Goal: Information Seeking & Learning: Check status

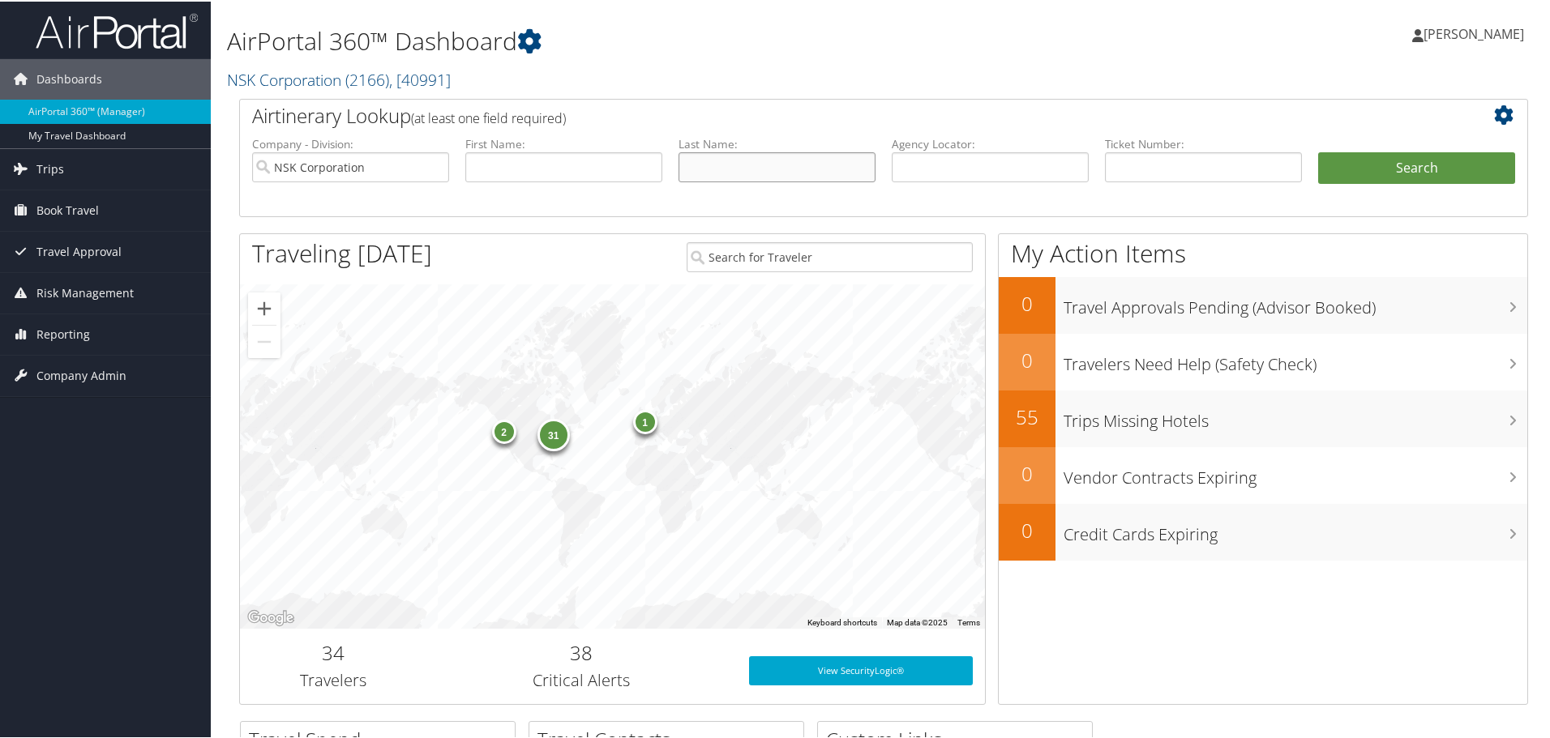
click at [734, 166] on input "text" at bounding box center [776, 166] width 197 height 30
type input "beckley"
click at [1405, 166] on button "Search" at bounding box center [1416, 167] width 197 height 32
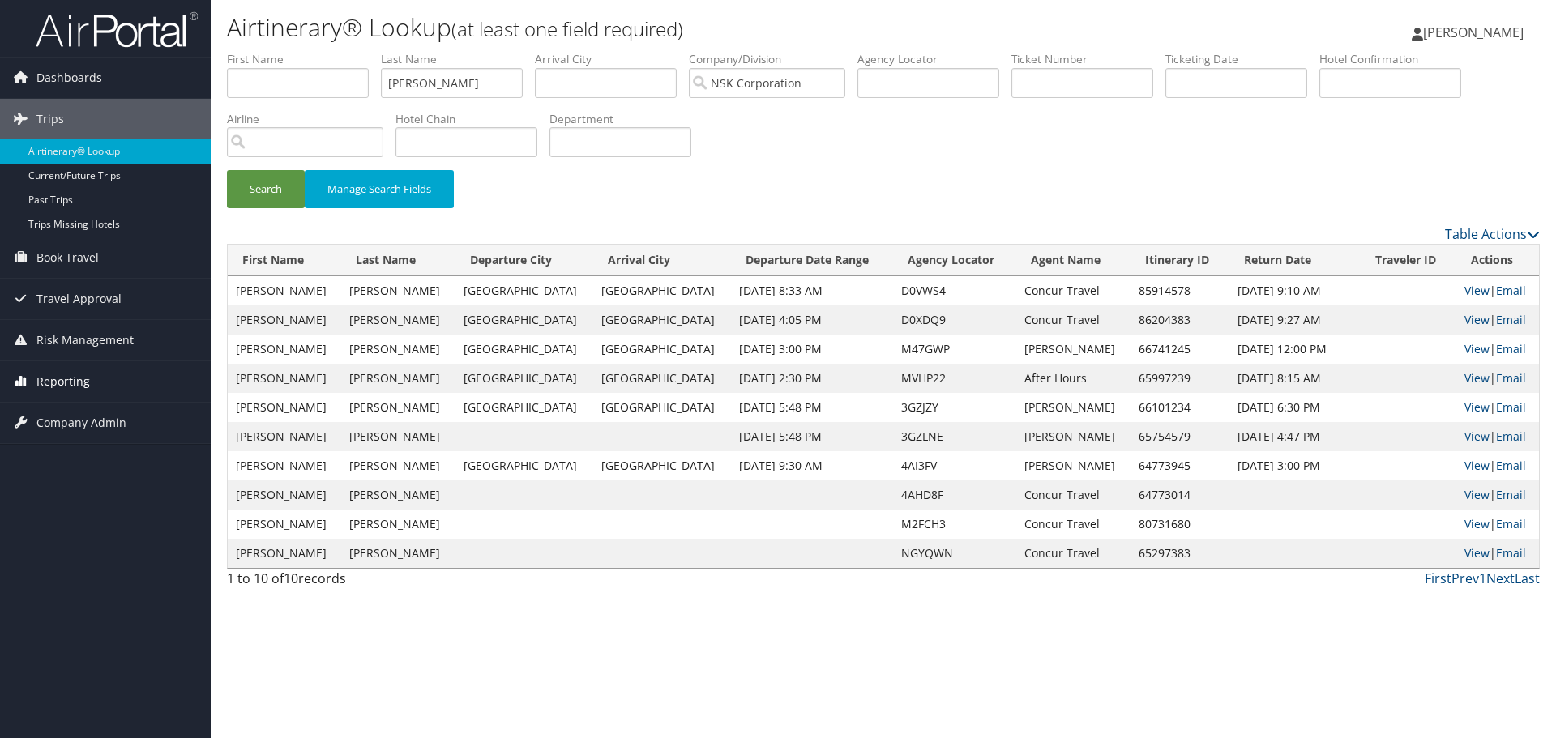
click at [79, 379] on span "Reporting" at bounding box center [62, 381] width 53 height 41
click at [65, 415] on link "Unused Tickets" at bounding box center [105, 414] width 211 height 24
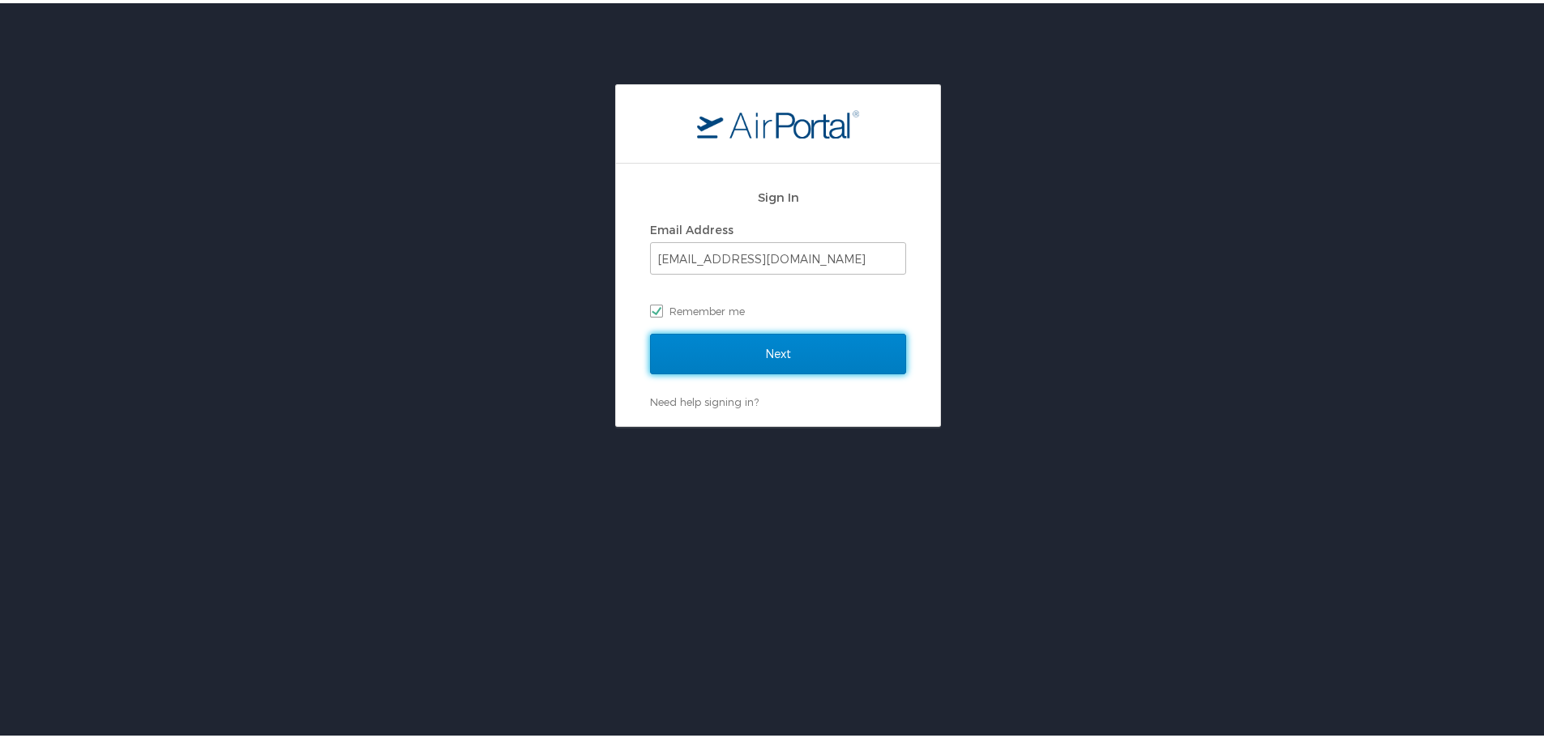
click at [771, 353] on input "Next" at bounding box center [778, 351] width 256 height 41
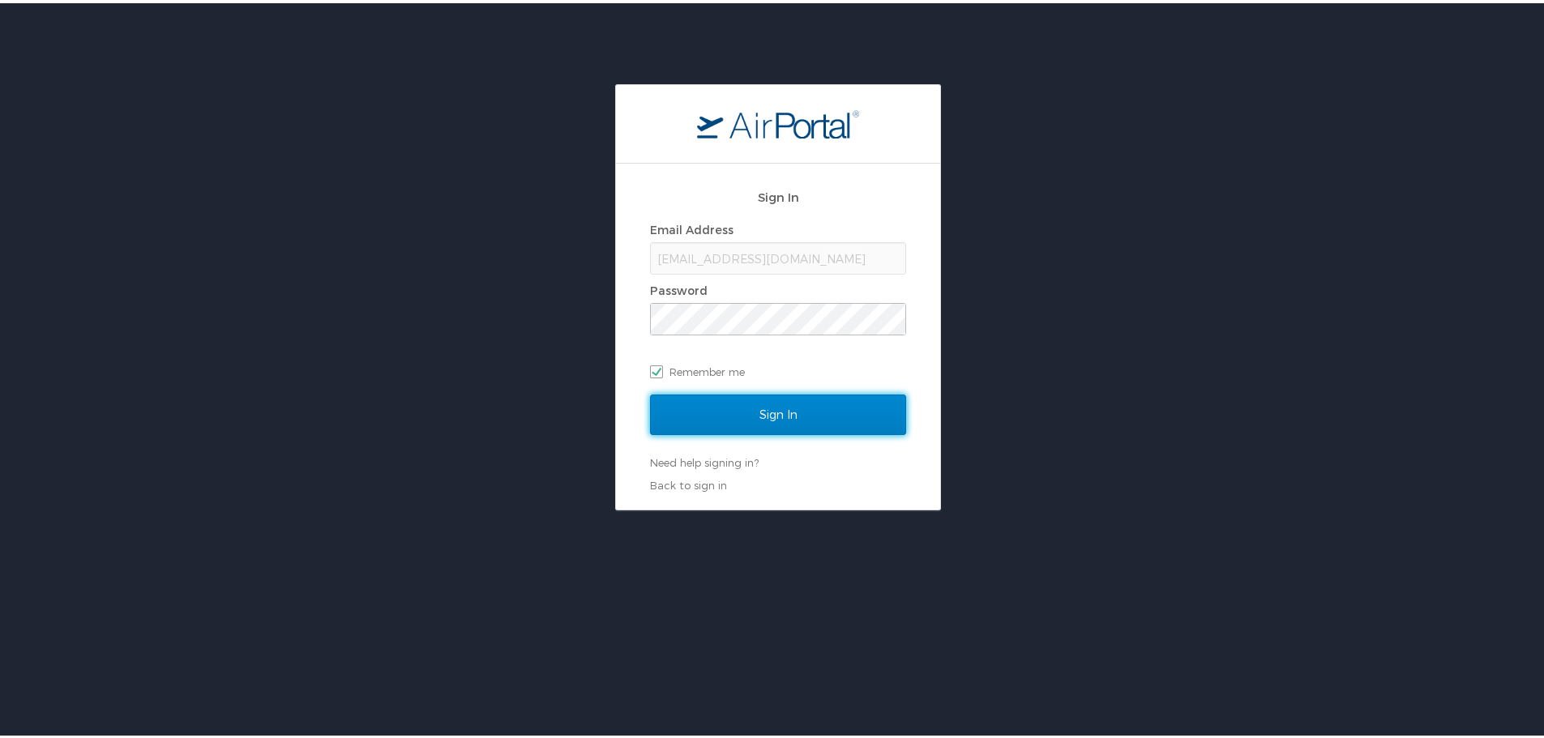
click at [769, 415] on input "Sign In" at bounding box center [778, 411] width 256 height 41
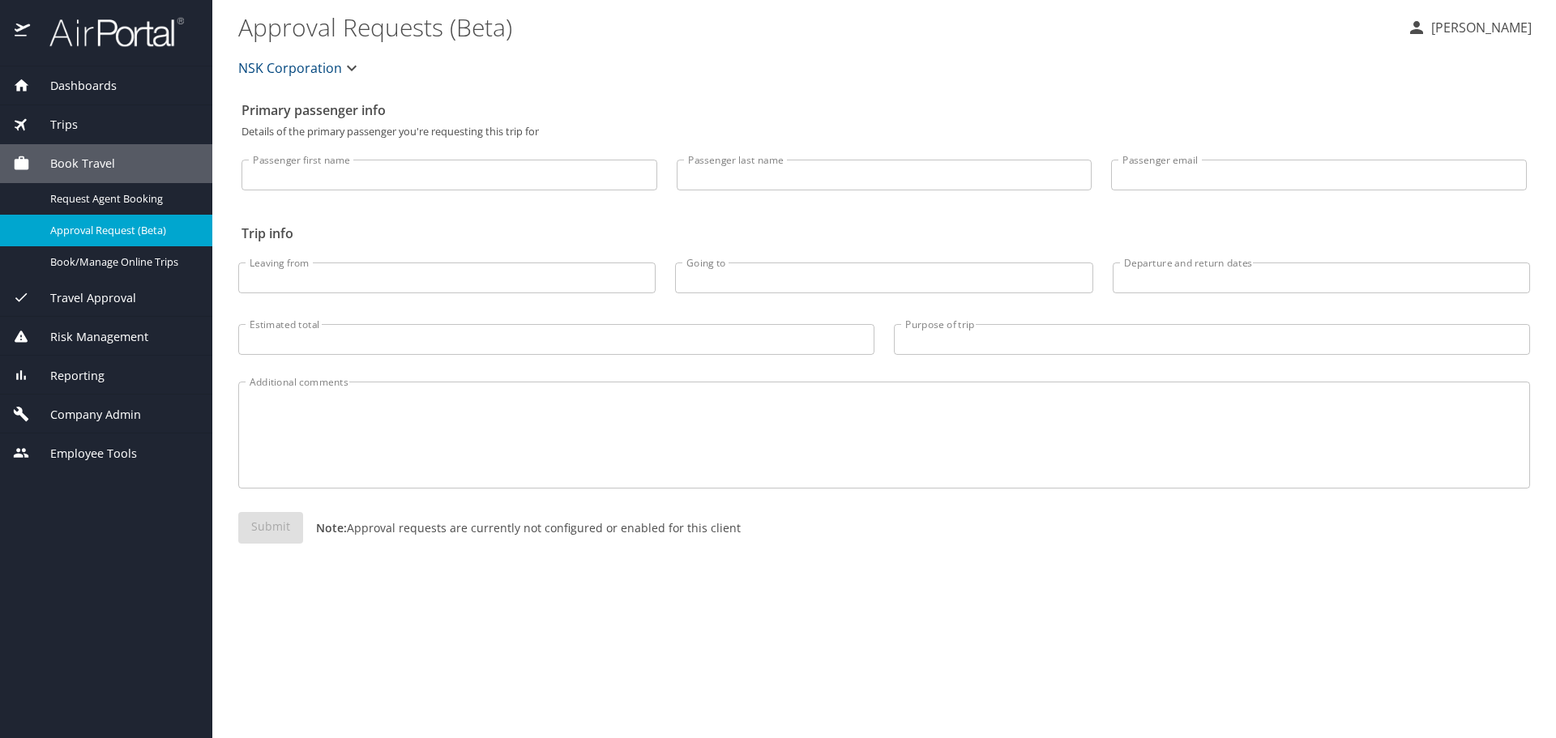
click at [85, 378] on span "Reporting" at bounding box center [67, 376] width 75 height 18
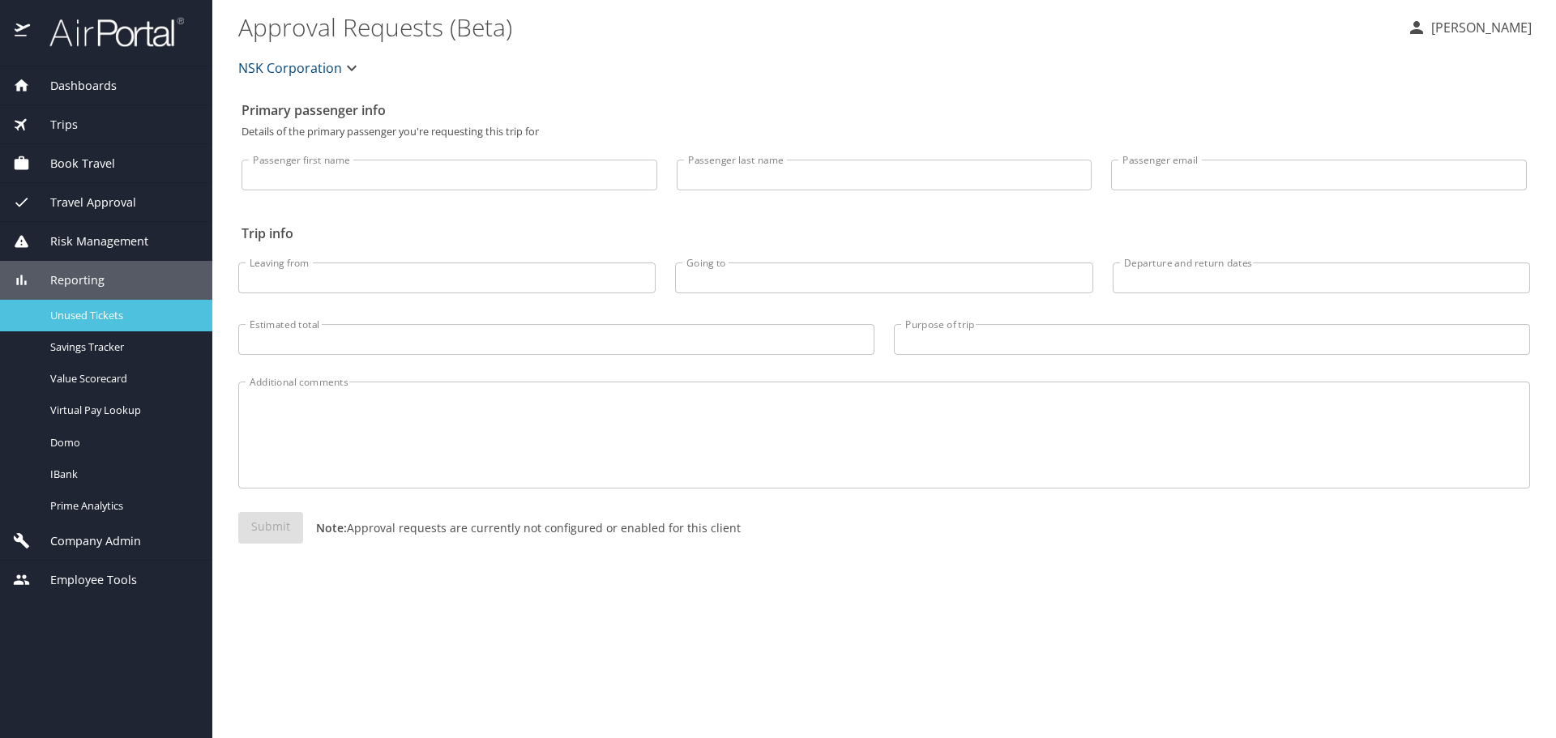
click at [92, 314] on span "Unused Tickets" at bounding box center [121, 315] width 143 height 15
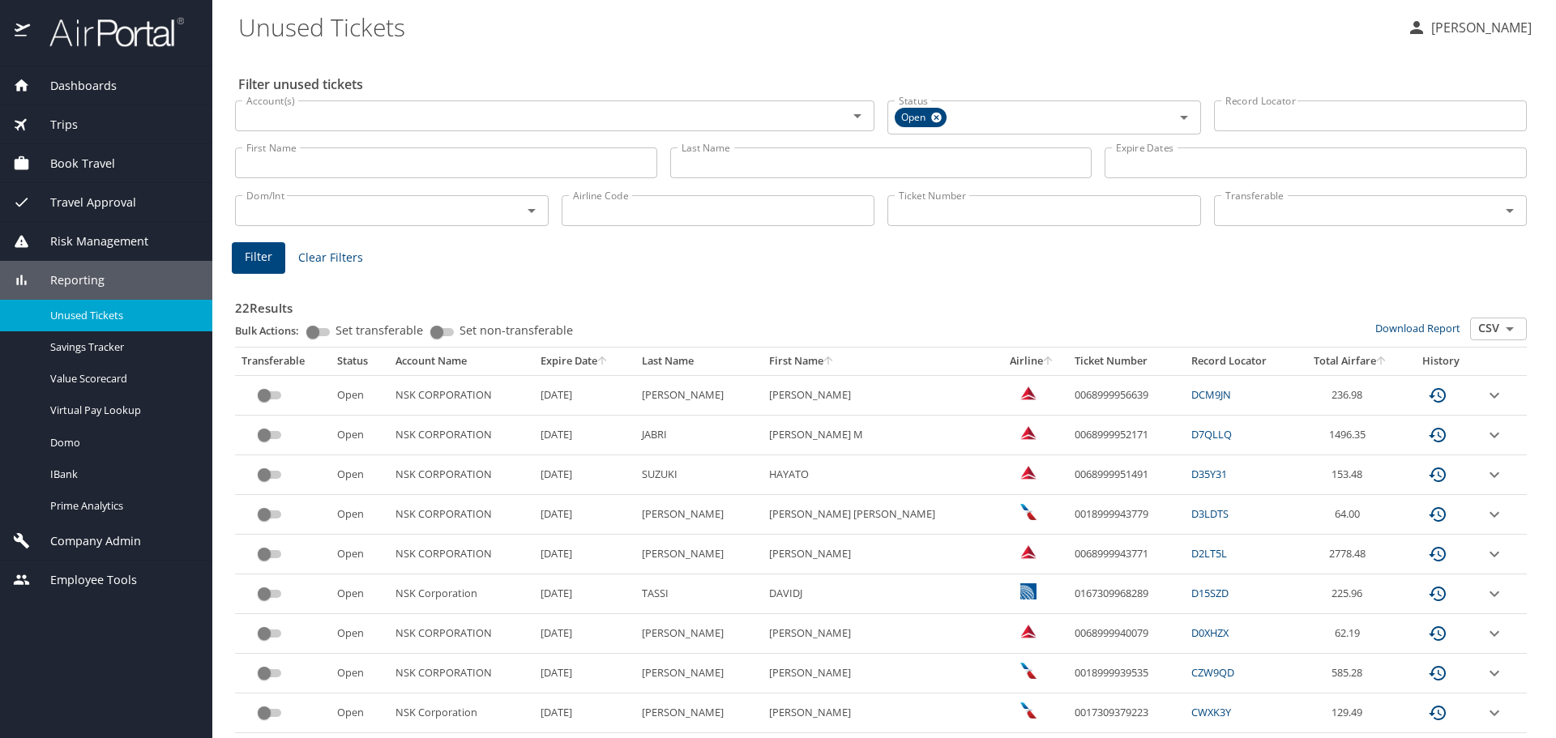
scroll to position [81, 0]
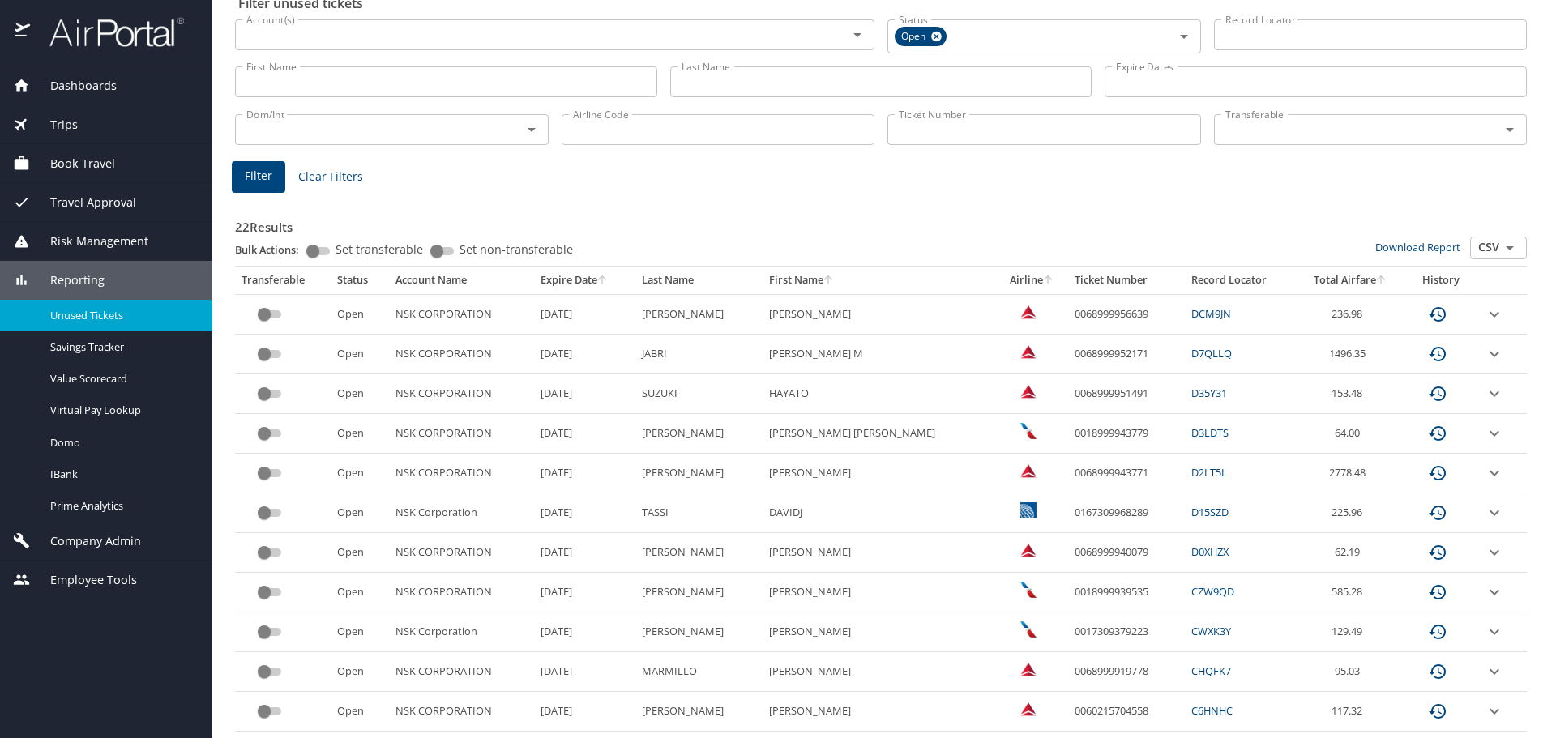
click at [996, 279] on th "Airline" at bounding box center [1032, 281] width 72 height 28
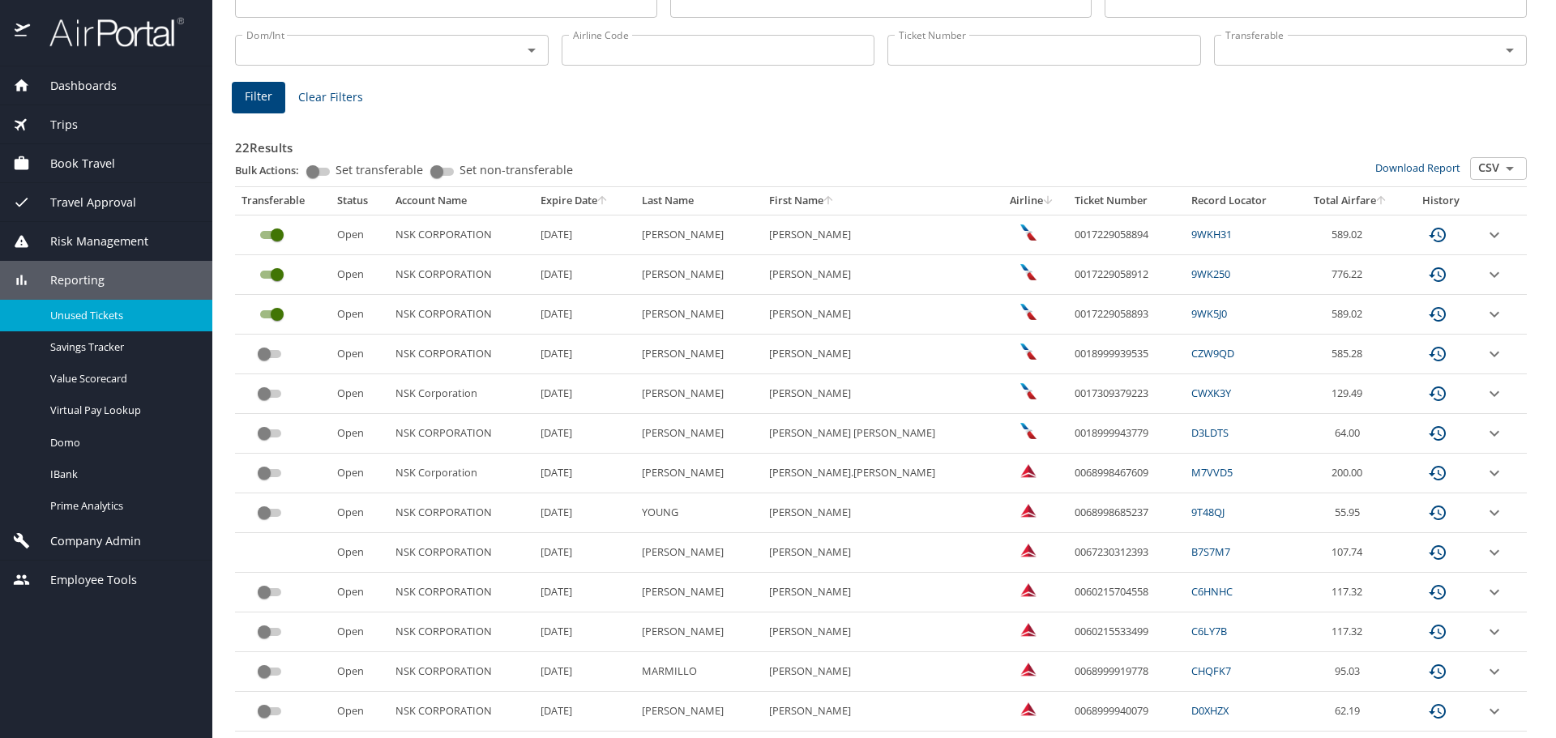
scroll to position [243, 0]
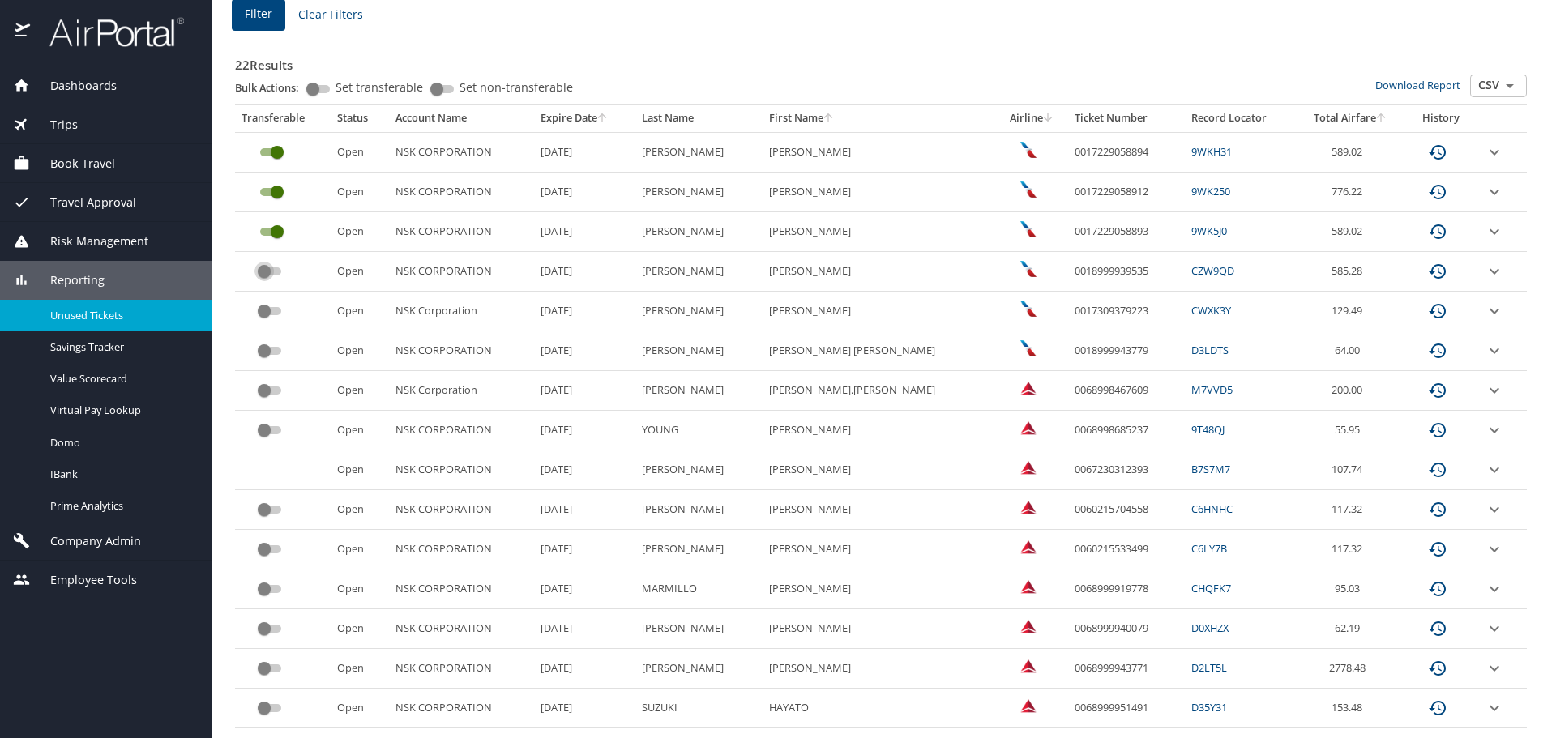
click at [258, 272] on input "custom pagination table" at bounding box center [264, 271] width 58 height 19
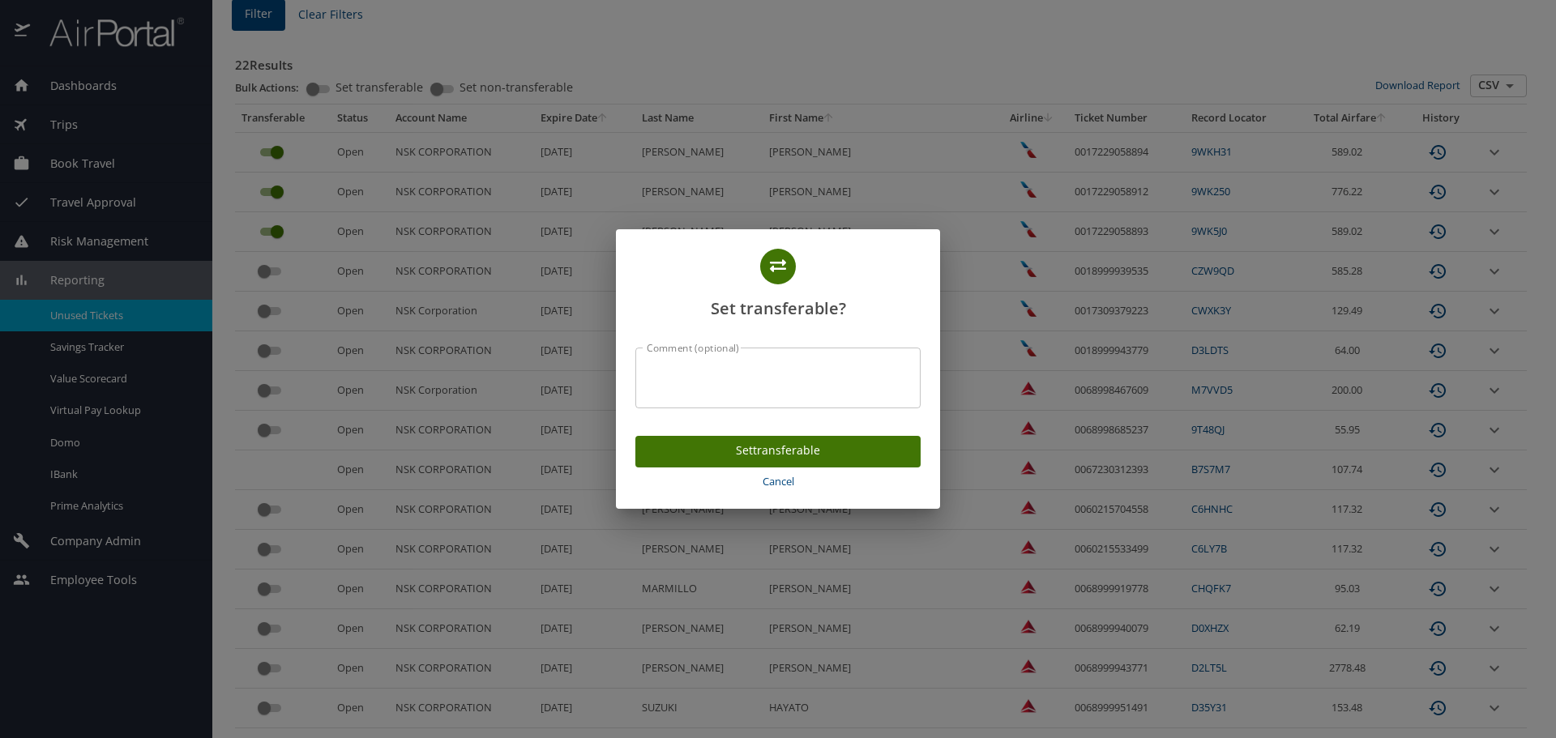
click at [781, 450] on span "Set transferable" at bounding box center [777, 451] width 259 height 20
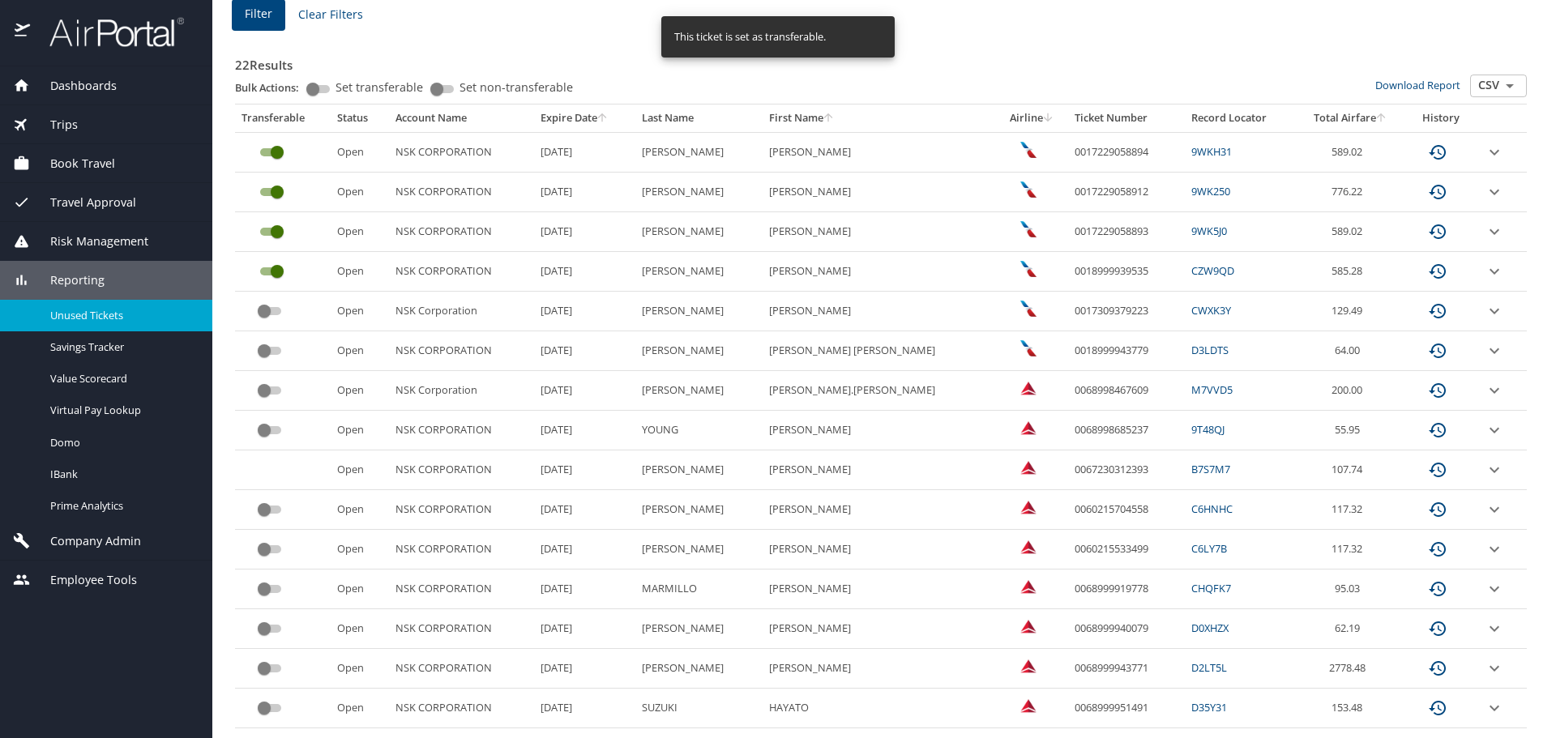
click at [267, 311] on input "custom pagination table" at bounding box center [264, 311] width 58 height 19
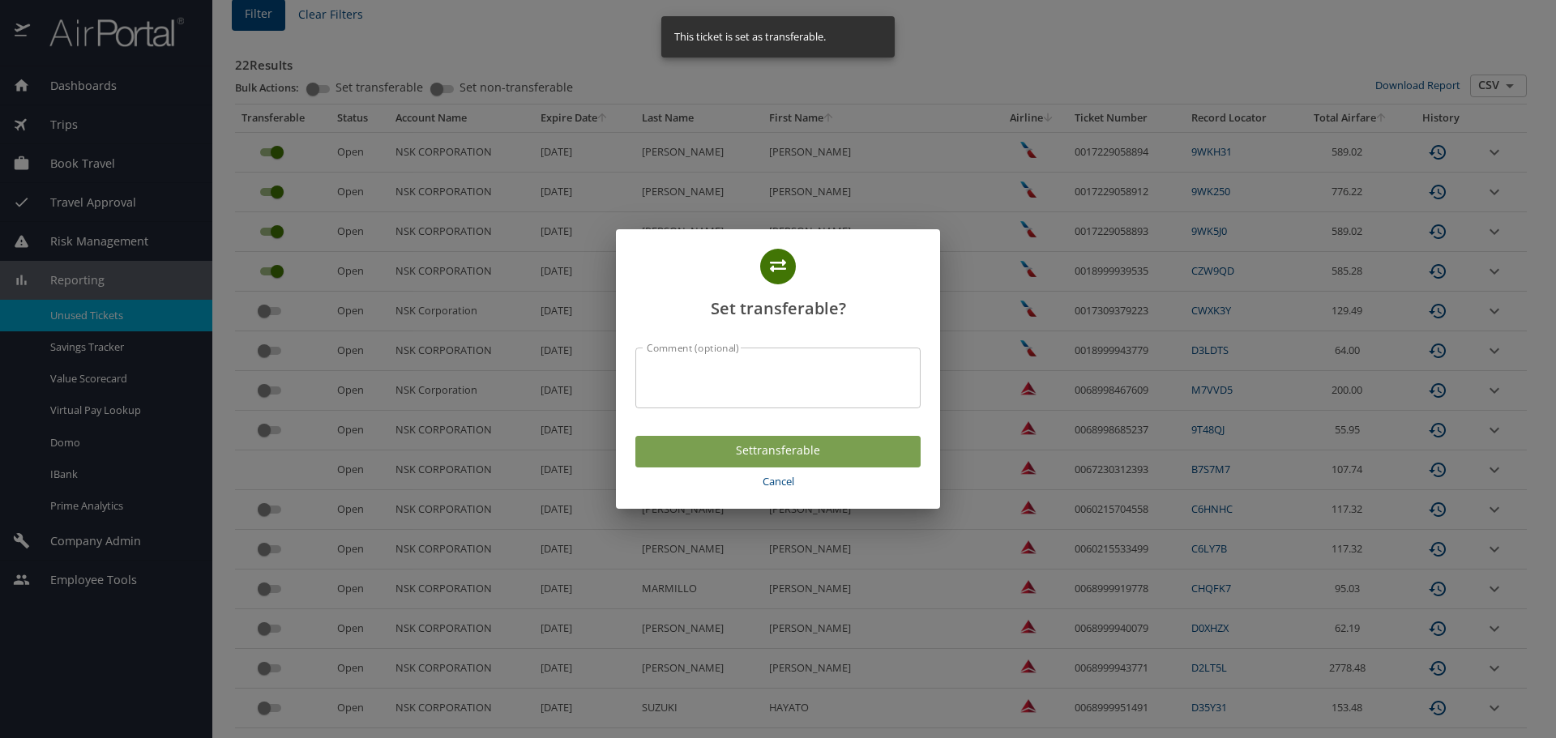
click at [760, 447] on span "Set transferable" at bounding box center [777, 451] width 259 height 20
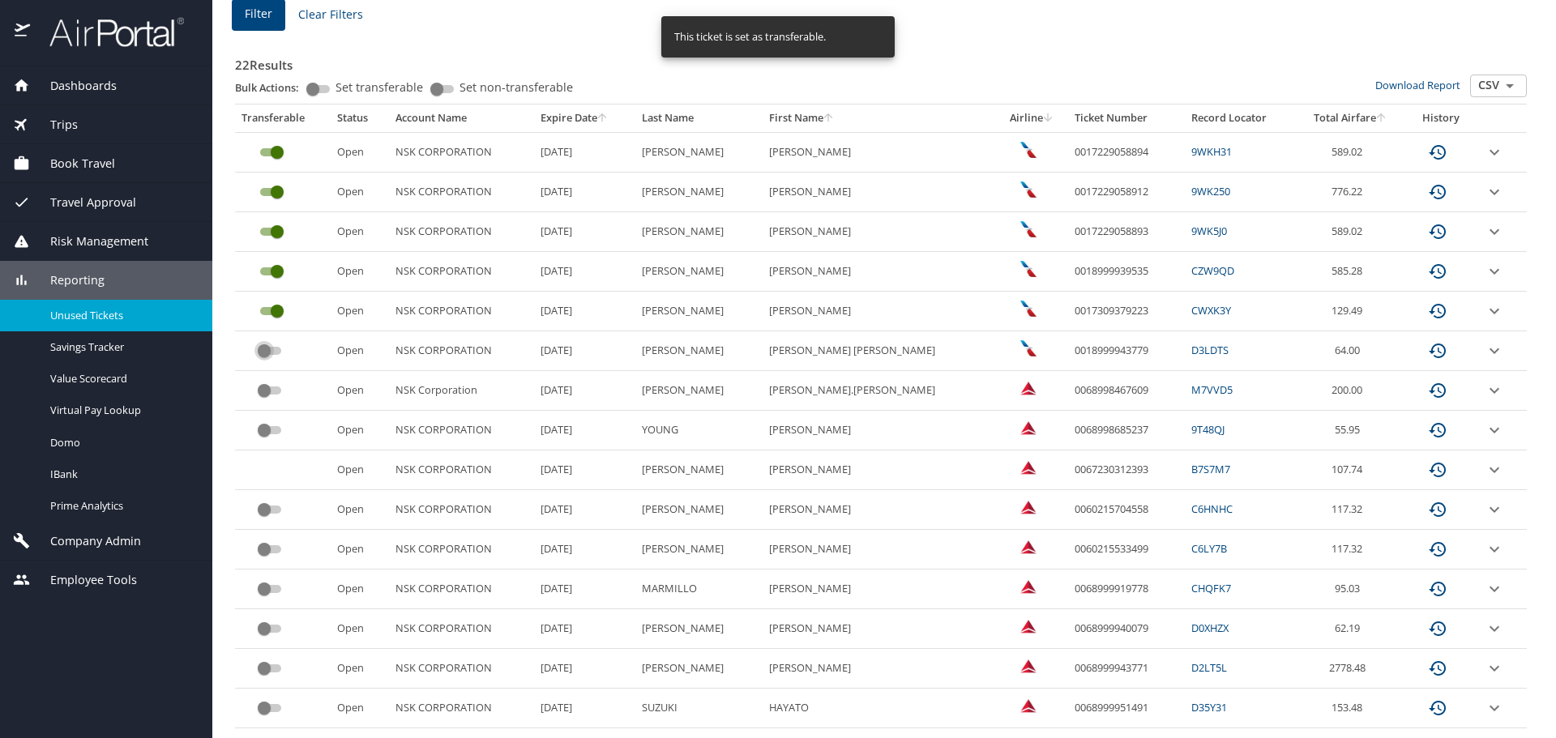
click at [266, 349] on input "custom pagination table" at bounding box center [264, 350] width 58 height 19
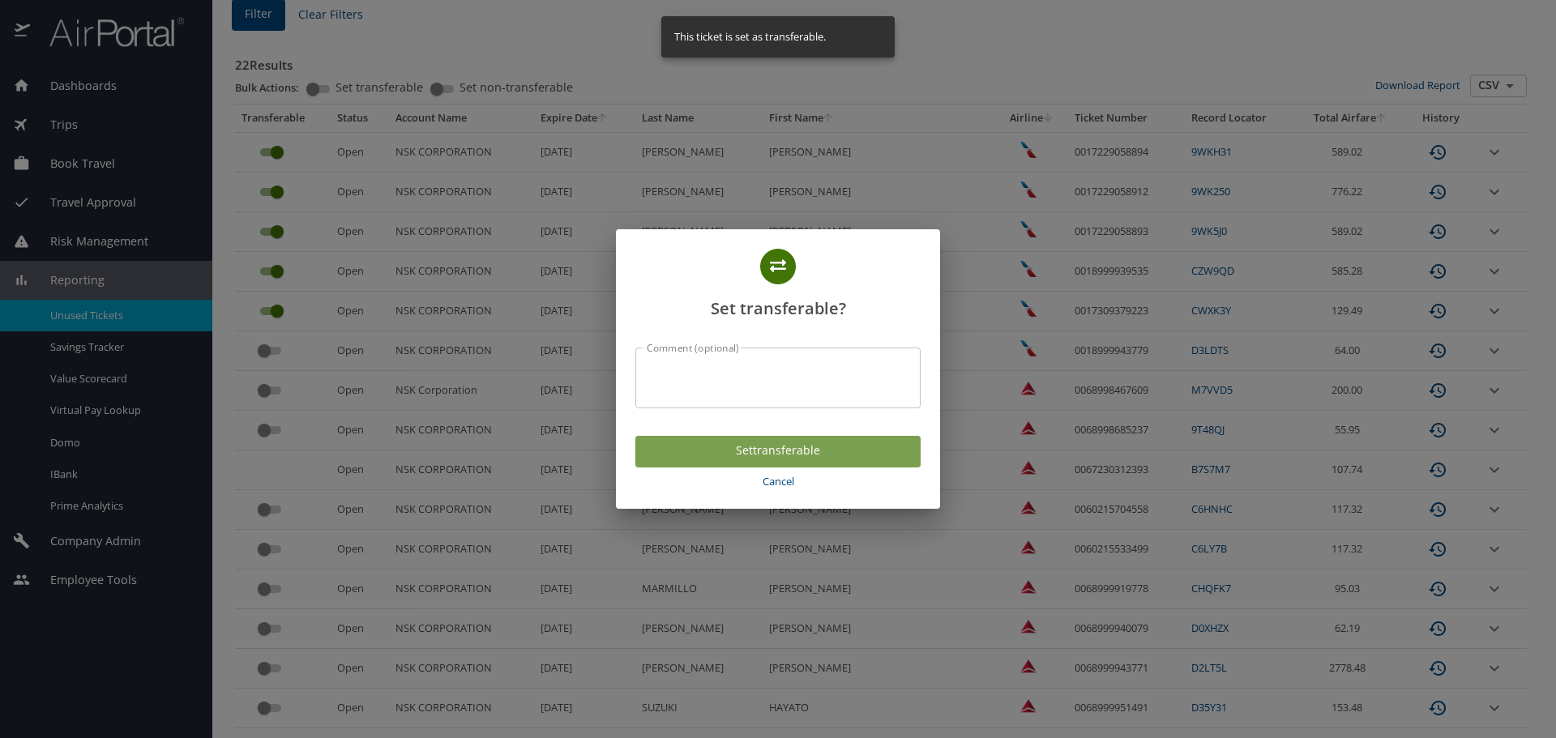
click at [755, 443] on span "Set transferable" at bounding box center [777, 451] width 259 height 20
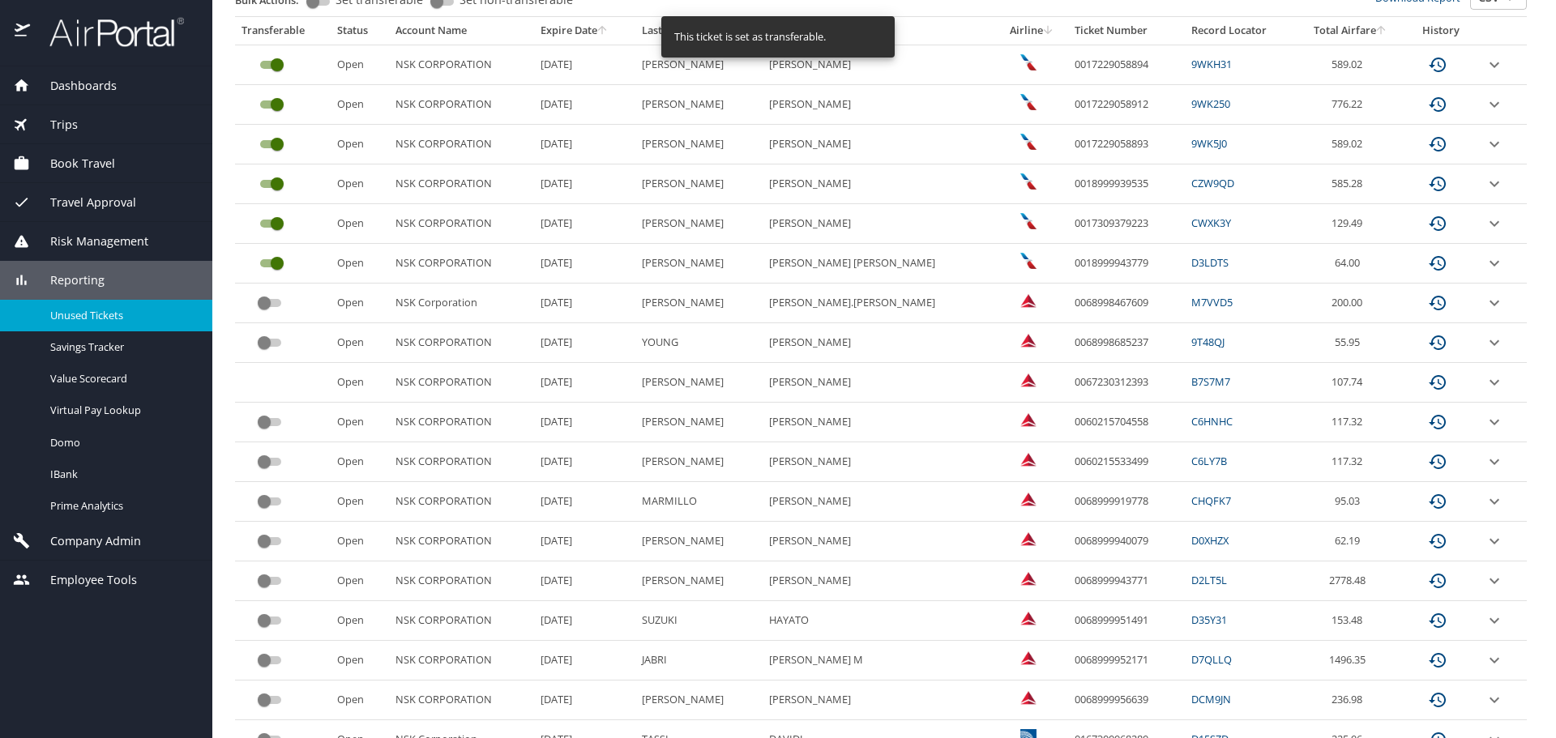
scroll to position [405, 0]
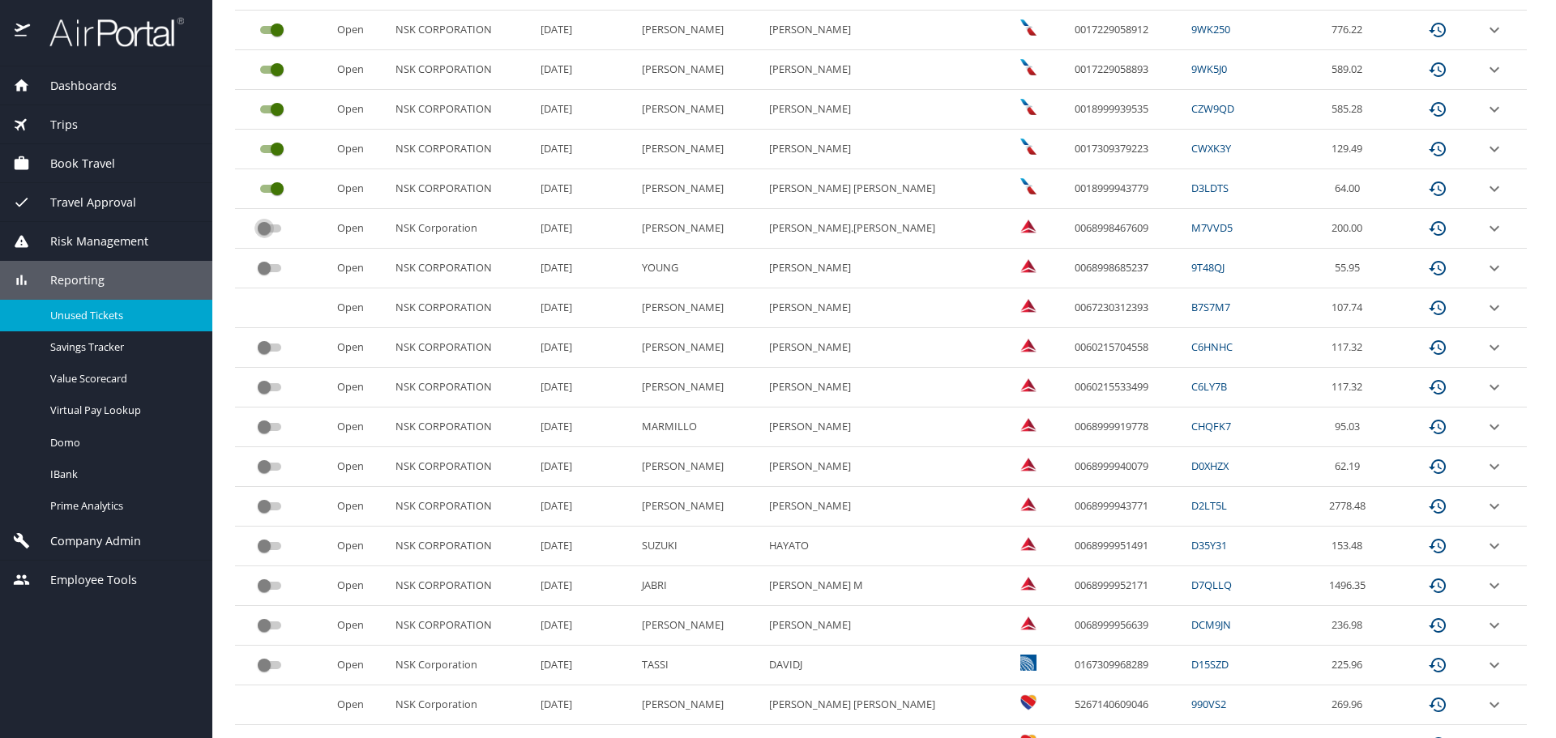
click at [264, 226] on input "custom pagination table" at bounding box center [264, 228] width 58 height 19
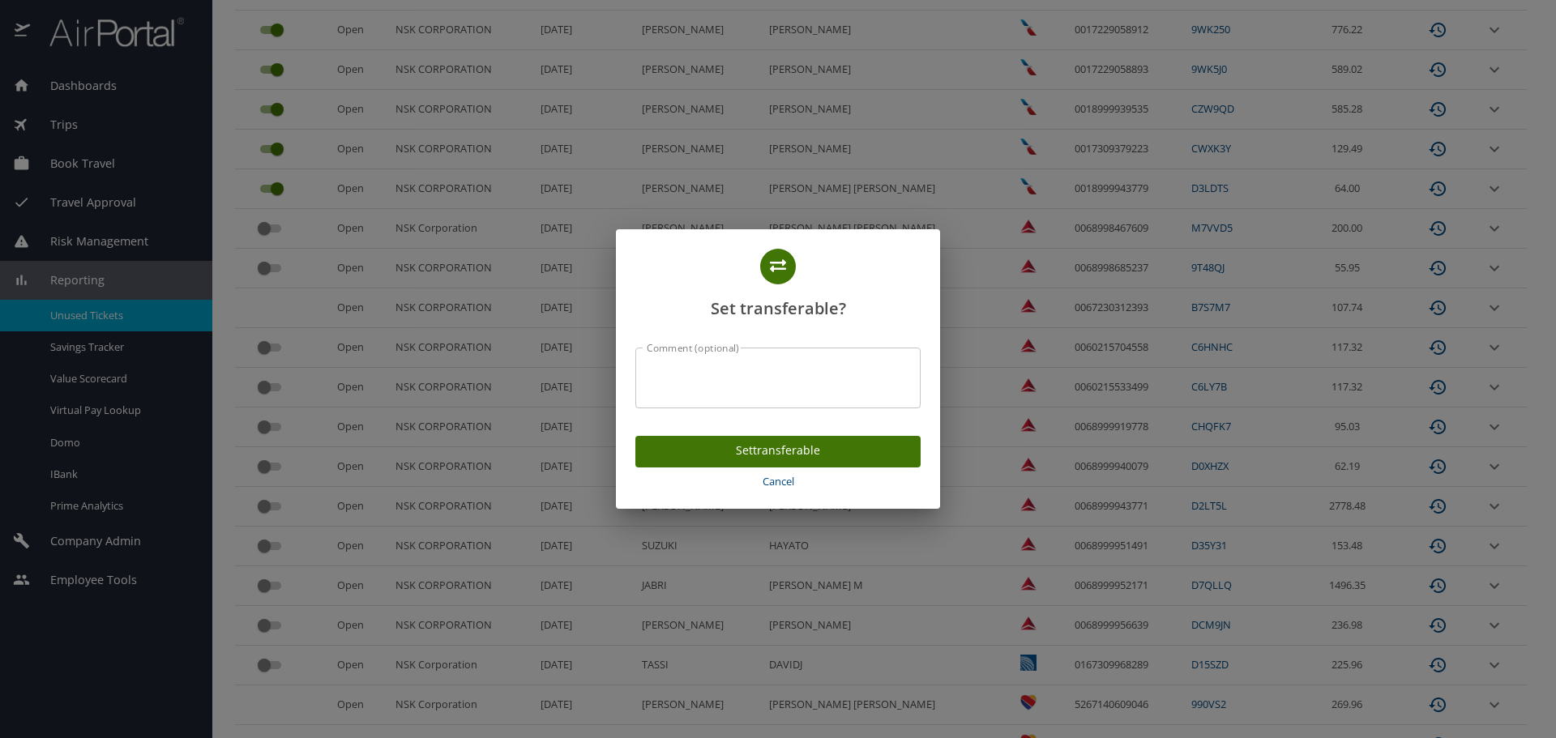
click at [789, 445] on span "Set transferable" at bounding box center [777, 451] width 259 height 20
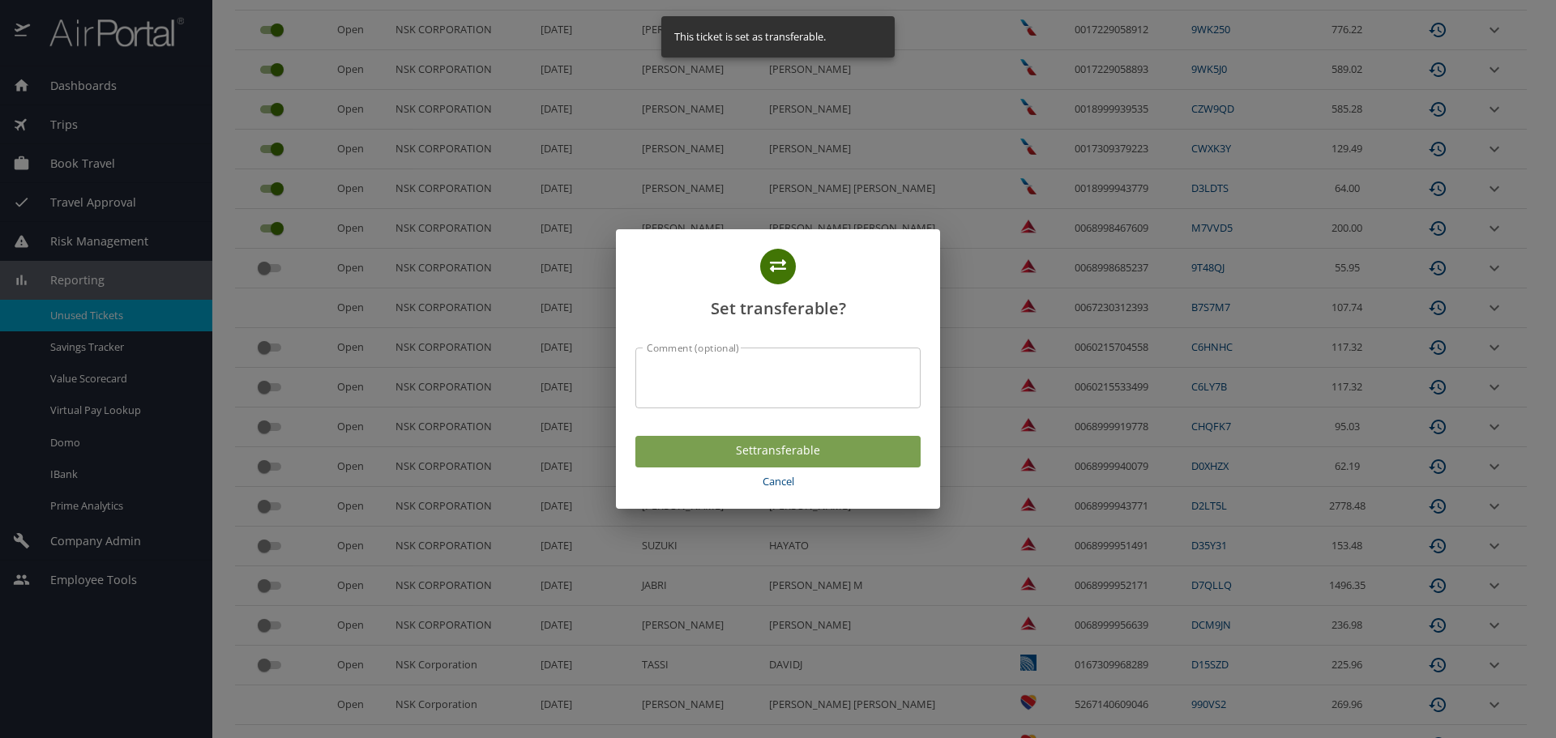
click at [791, 446] on span "Set transferable" at bounding box center [777, 451] width 259 height 20
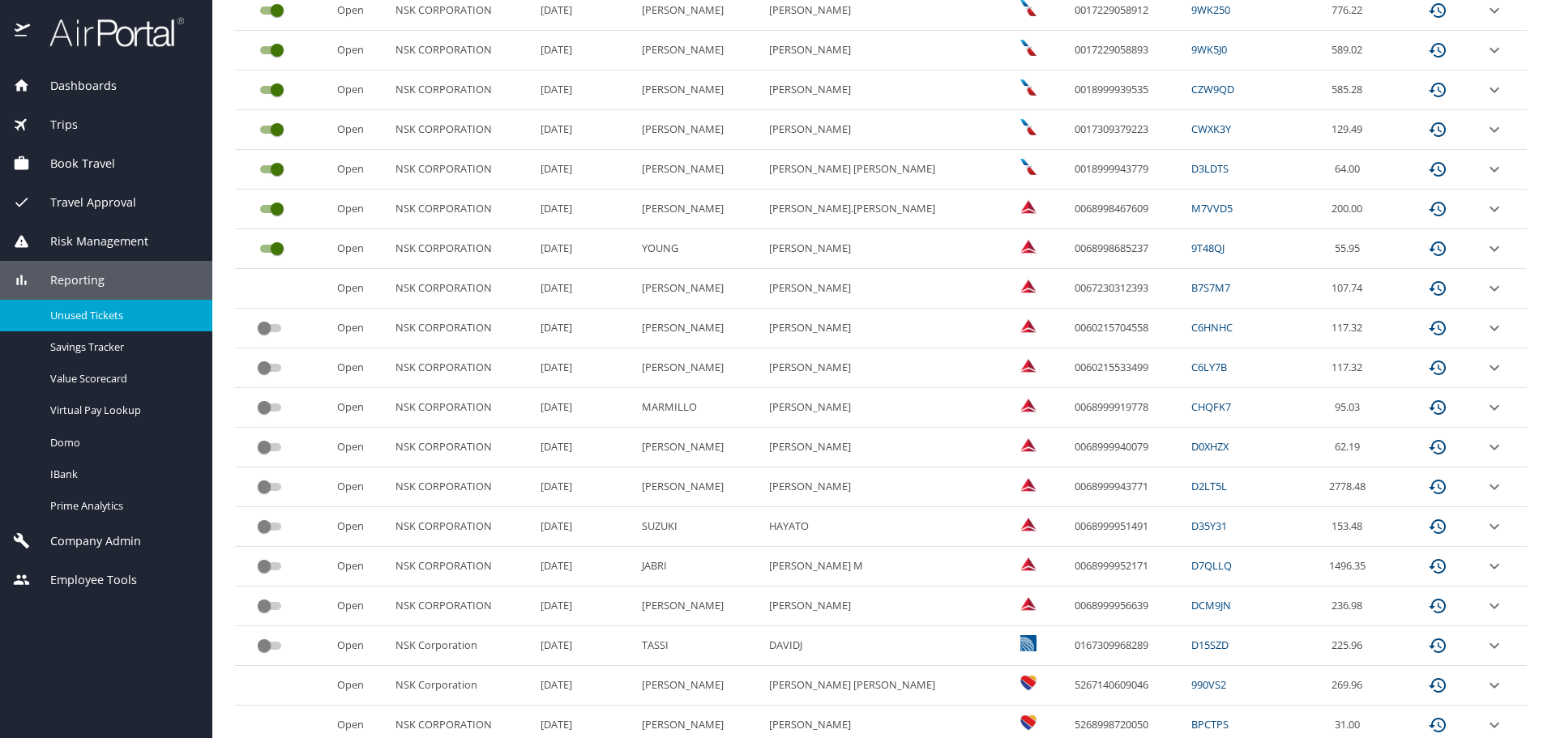
scroll to position [399, 0]
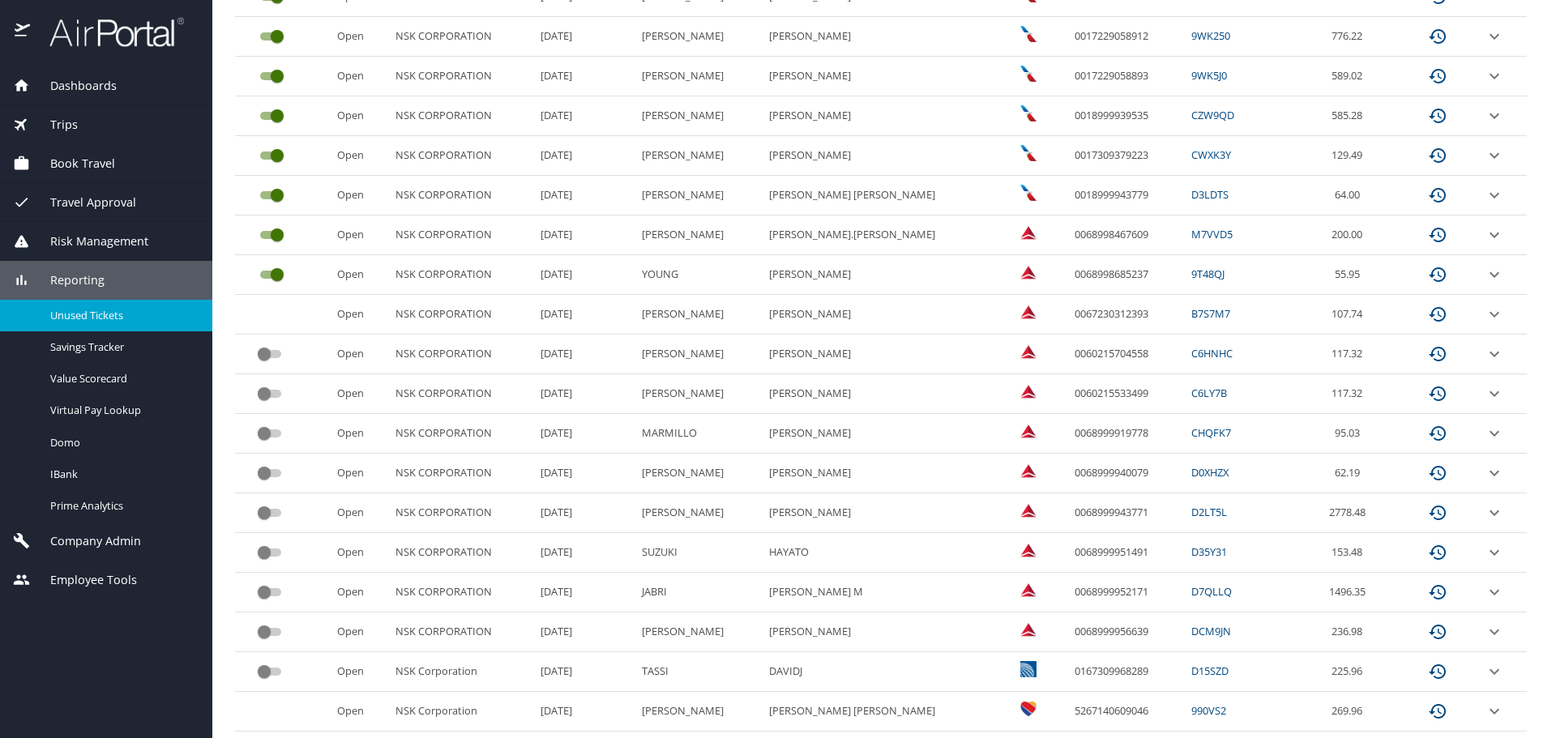
click at [76, 85] on span "Dashboards" at bounding box center [73, 86] width 87 height 18
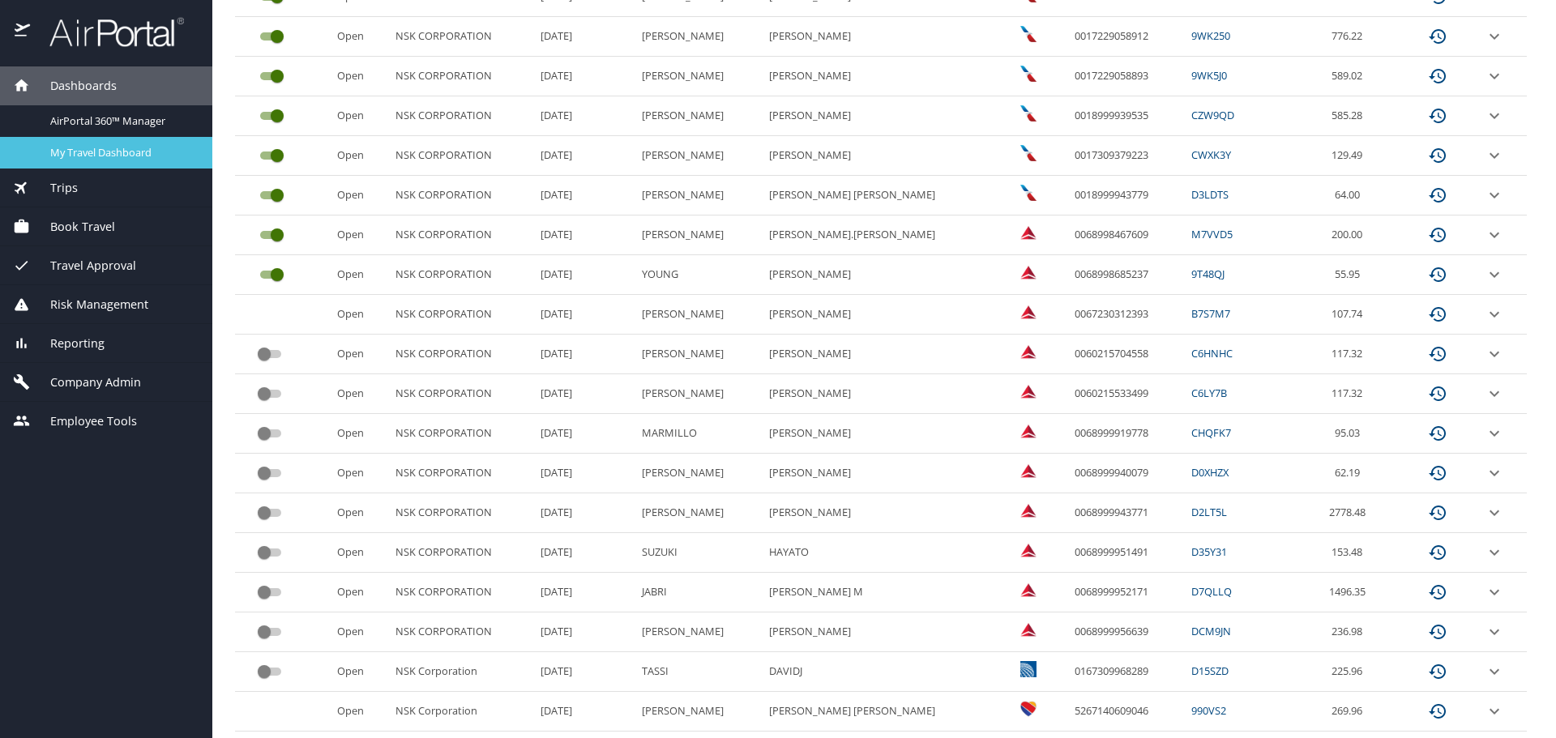
click at [113, 157] on span "My Travel Dashboard" at bounding box center [121, 152] width 143 height 15
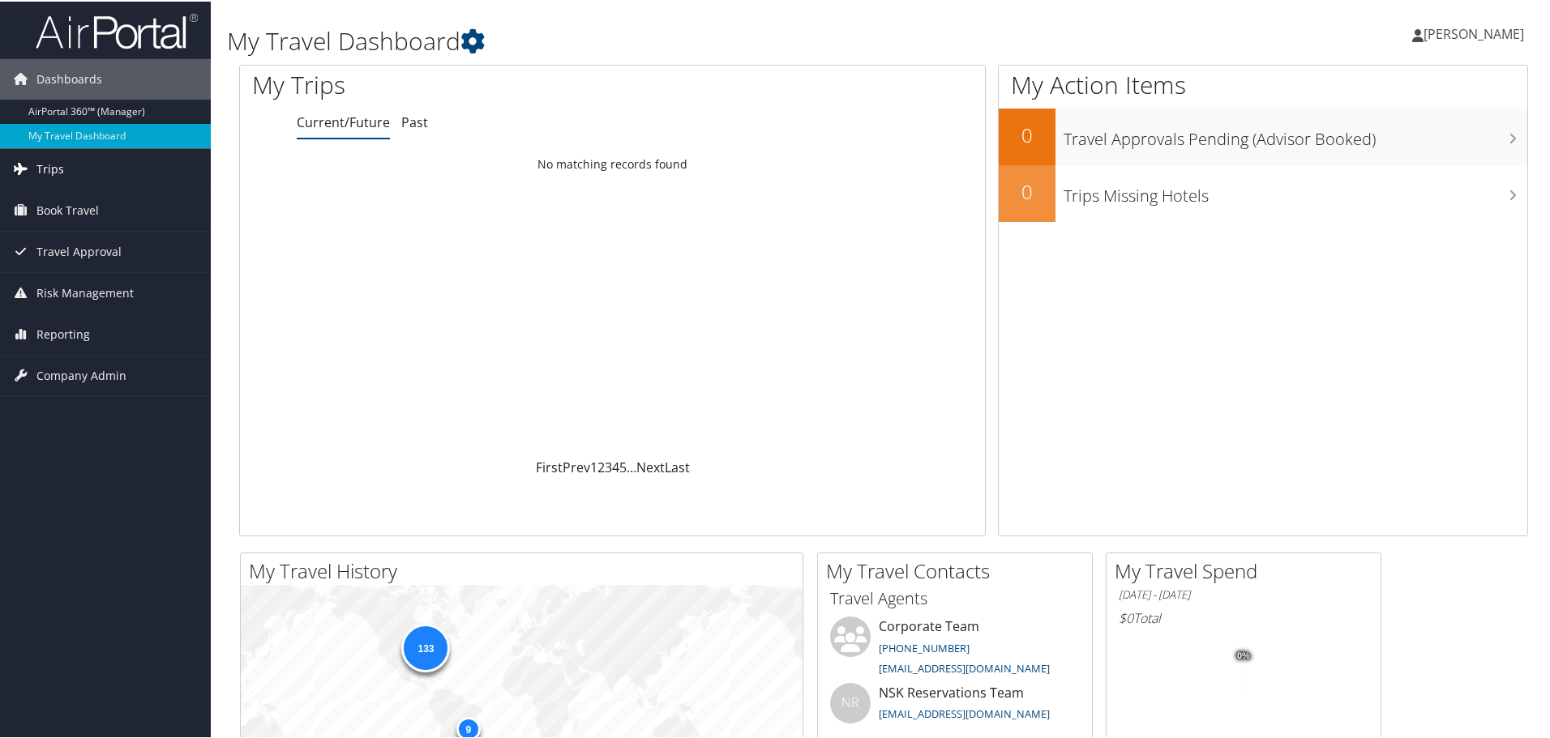
click at [32, 163] on link "Trips" at bounding box center [105, 168] width 211 height 41
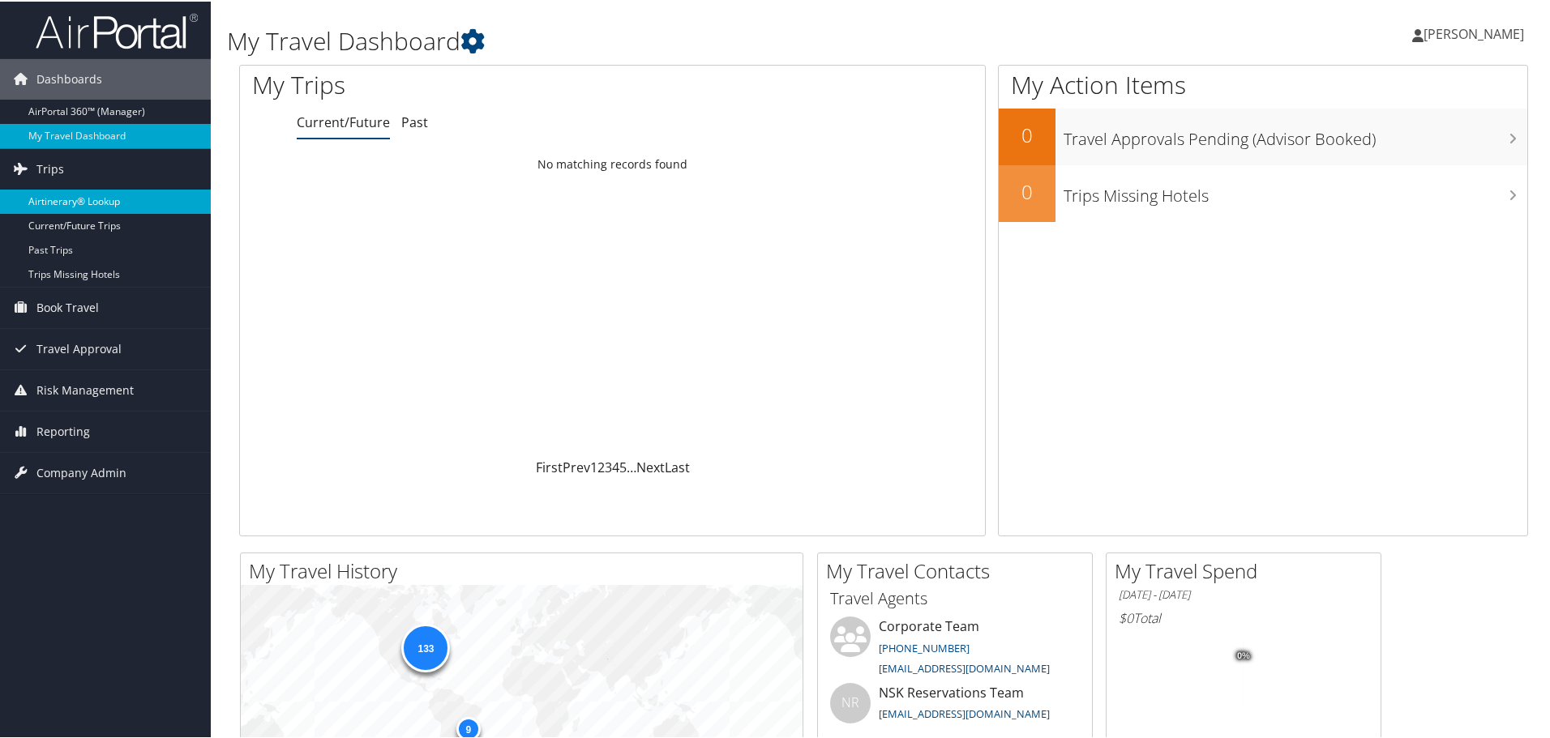
click at [97, 200] on link "Airtinerary® Lookup" at bounding box center [105, 200] width 211 height 24
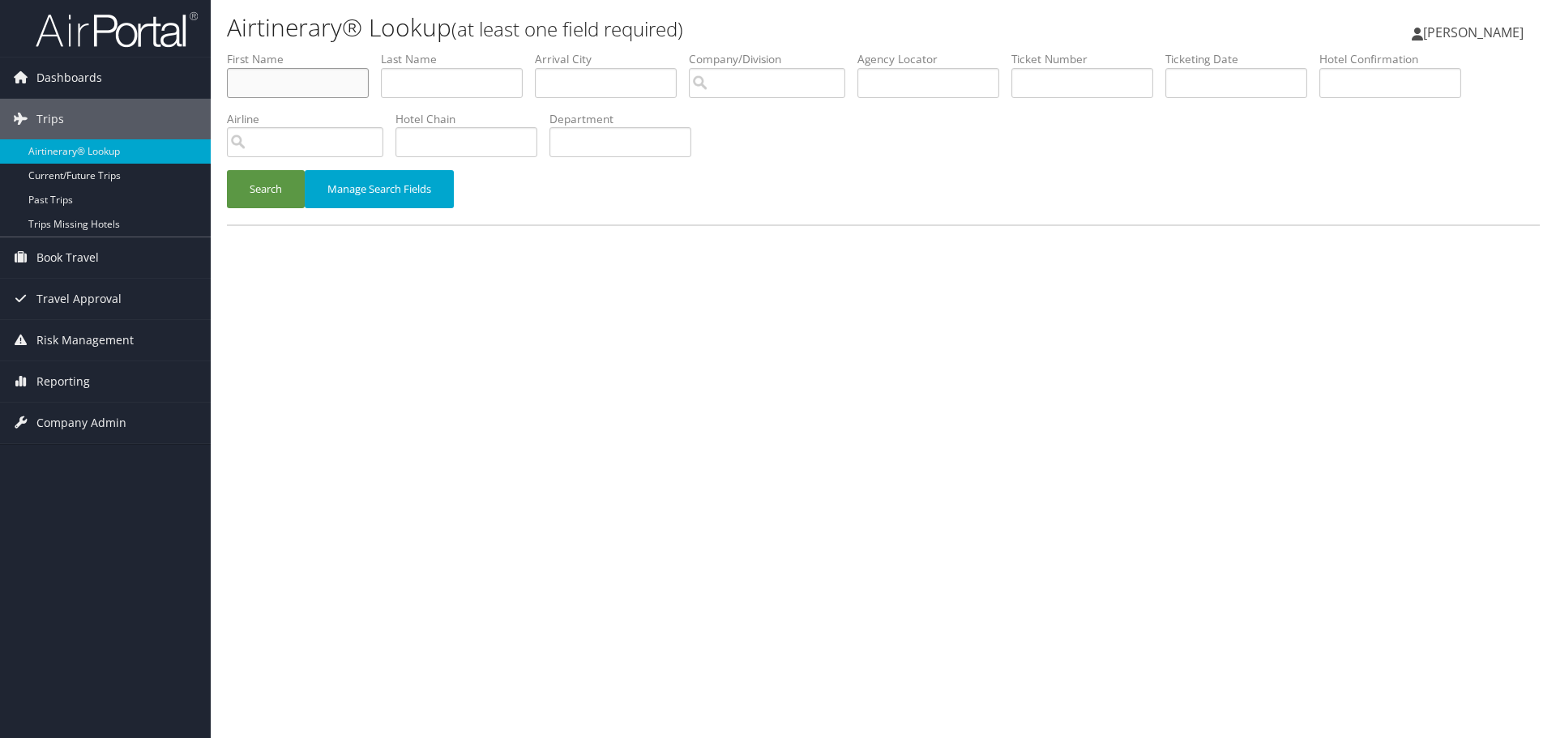
click at [351, 83] on input "text" at bounding box center [298, 83] width 142 height 30
type input "[PERSON_NAME]"
click at [227, 170] on button "Search" at bounding box center [266, 189] width 78 height 38
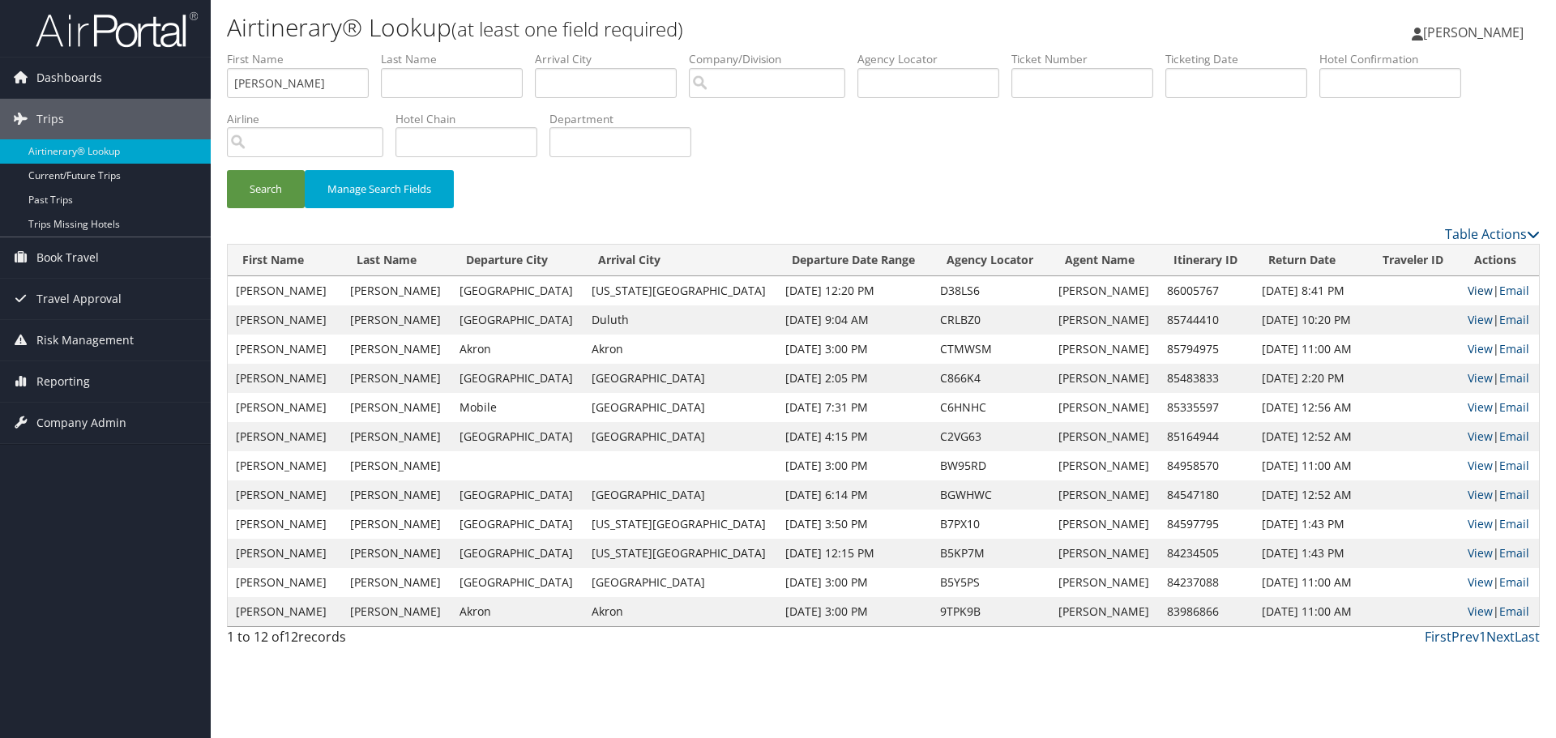
click at [1468, 291] on link "View" at bounding box center [1480, 290] width 25 height 15
click at [1469, 467] on link "View" at bounding box center [1480, 465] width 25 height 15
click at [1400, 77] on input "text" at bounding box center [1391, 83] width 142 height 30
click at [891, 81] on input "text" at bounding box center [929, 83] width 142 height 30
type input "c^HNHC"
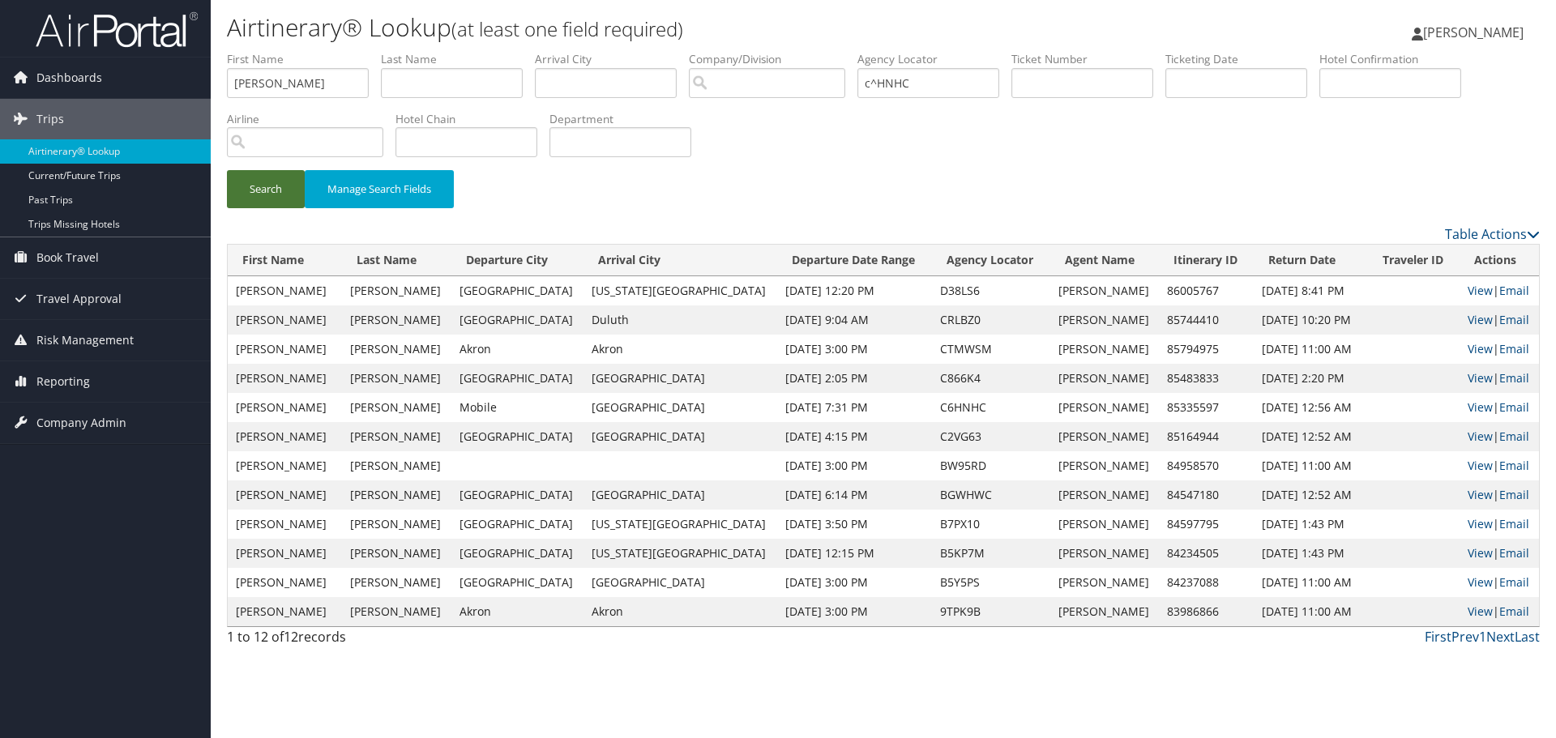
click at [279, 183] on button "Search" at bounding box center [266, 189] width 78 height 38
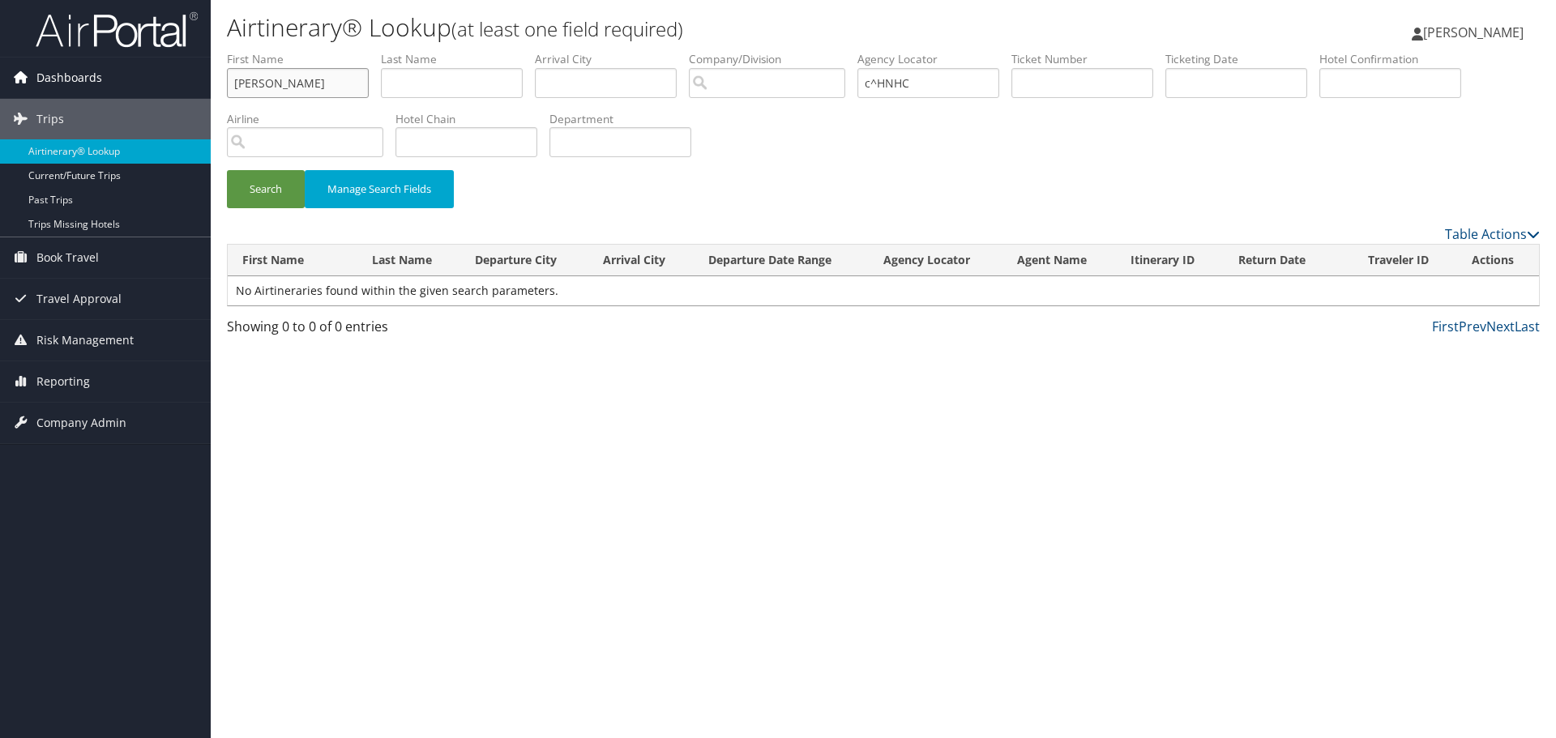
drag, startPoint x: 312, startPoint y: 73, endPoint x: 152, endPoint y: 85, distance: 160.9
click at [152, 85] on div "Dashboards AirPortal 360™ (Manager) My Travel Dashboard Trips Airtinerary® Look…" at bounding box center [778, 369] width 1556 height 738
click at [886, 87] on input "c^HNHC" at bounding box center [929, 83] width 142 height 30
type input "c6HNHC"
click at [286, 192] on button "Search" at bounding box center [266, 189] width 78 height 38
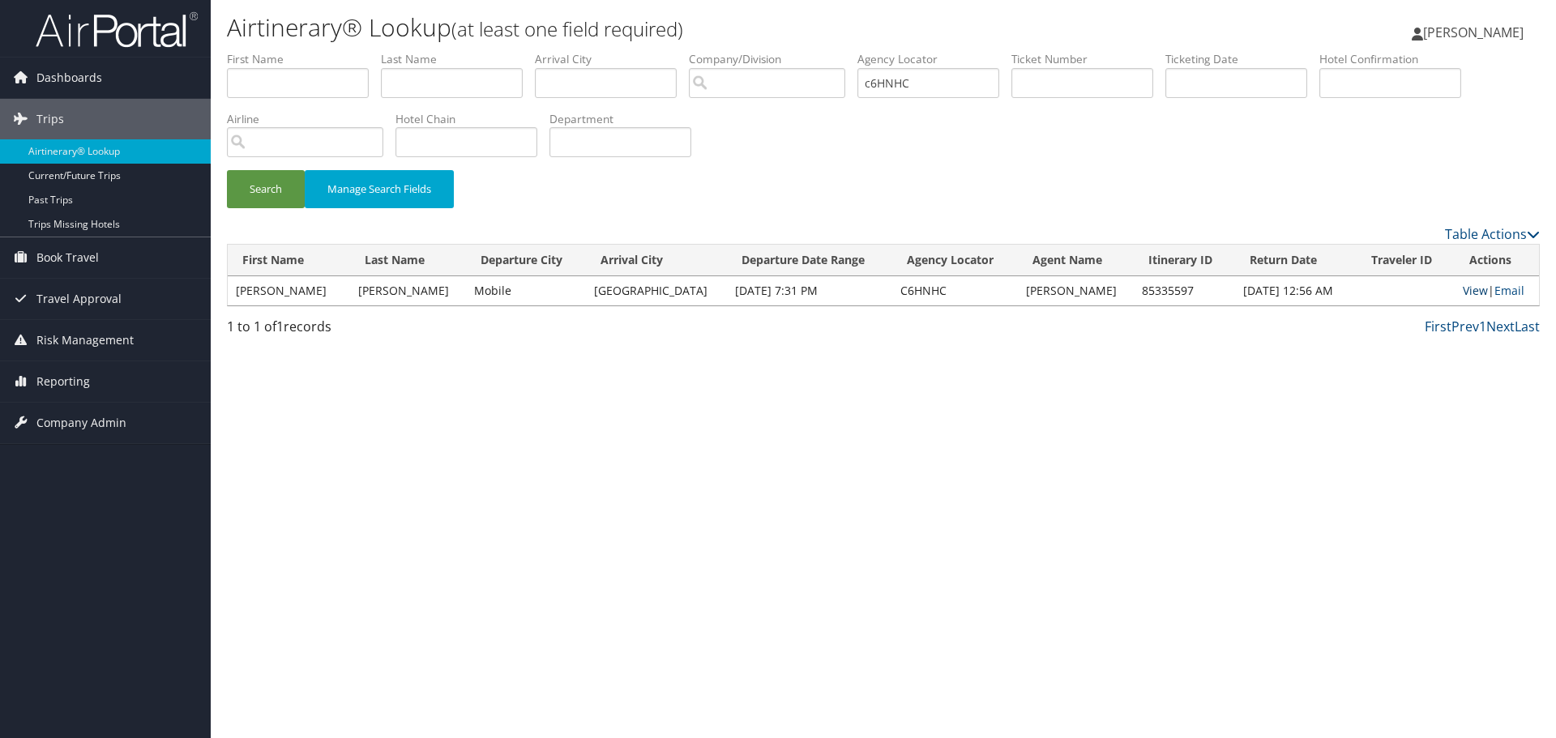
click at [1476, 287] on link "View" at bounding box center [1475, 290] width 25 height 15
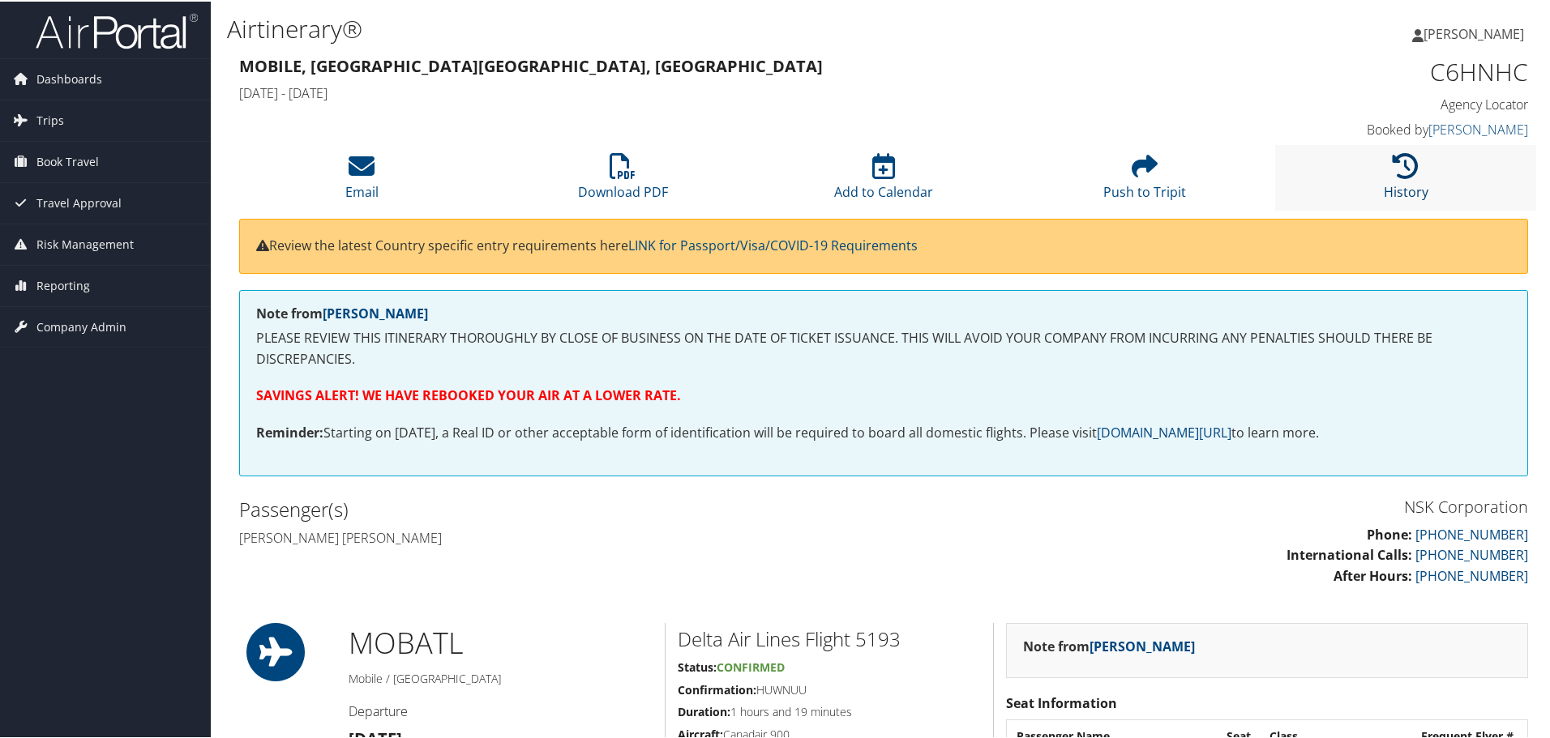
click at [1392, 178] on icon at bounding box center [1405, 165] width 26 height 26
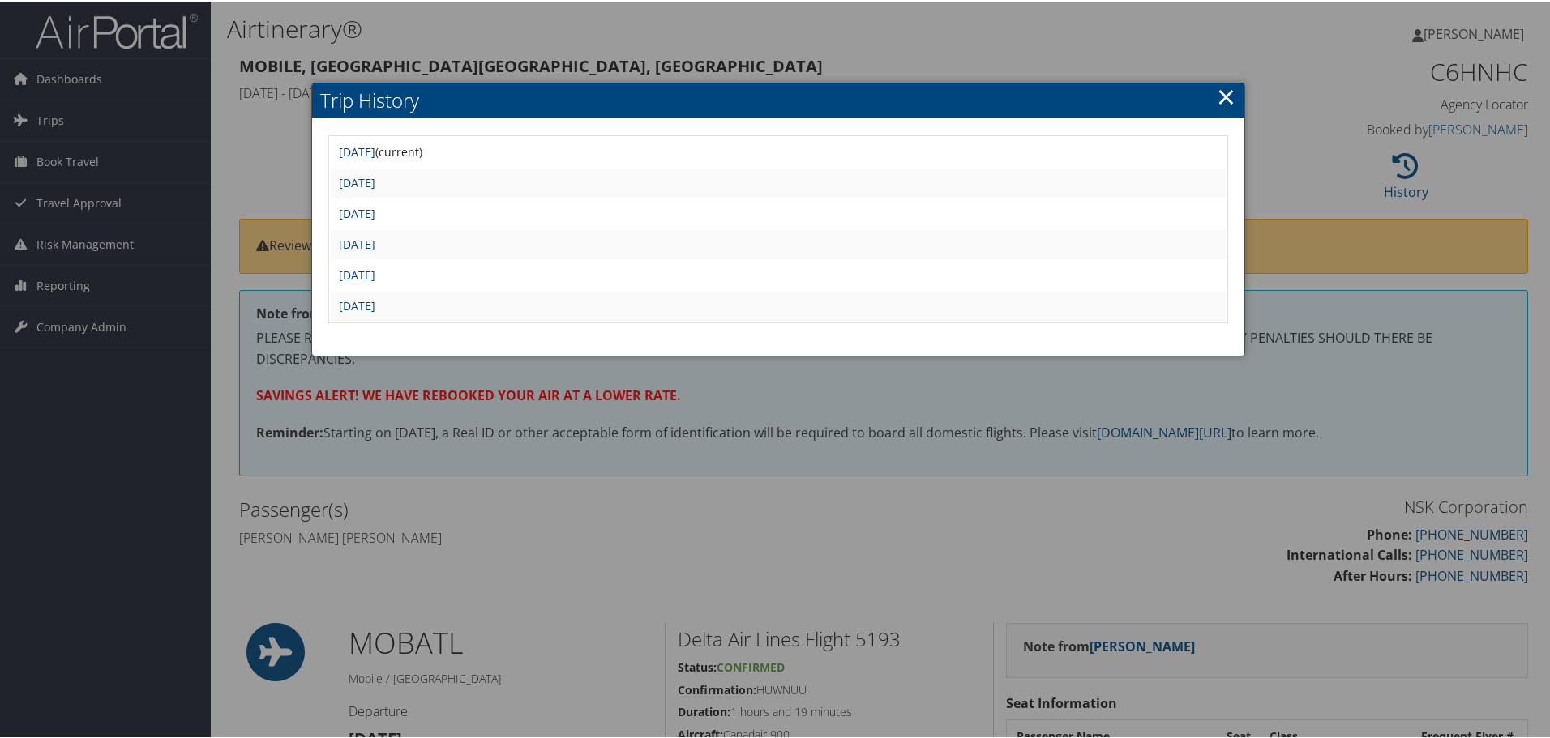
click at [375, 151] on link "[DATE]" at bounding box center [357, 150] width 36 height 15
